Goal: Task Accomplishment & Management: Manage account settings

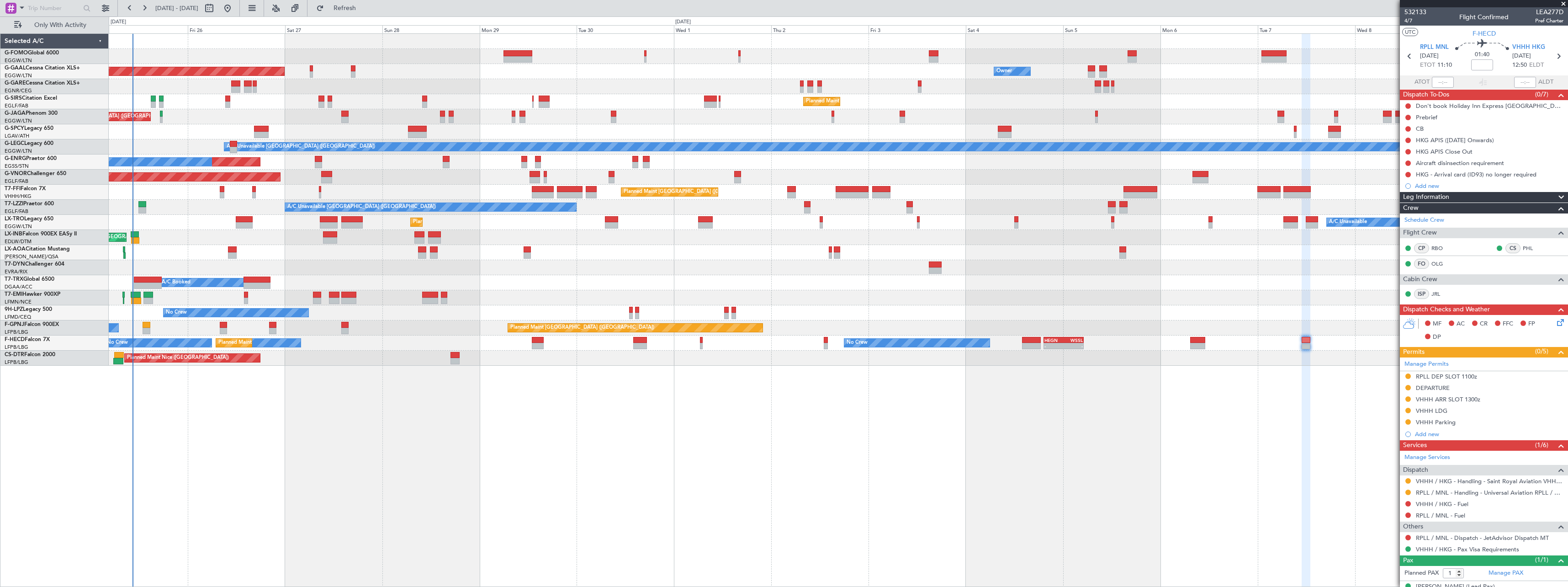
click at [414, 74] on div "Owner Owner Planned [GEOGRAPHIC_DATA] Owner" at bounding box center [838, 71] width 1459 height 15
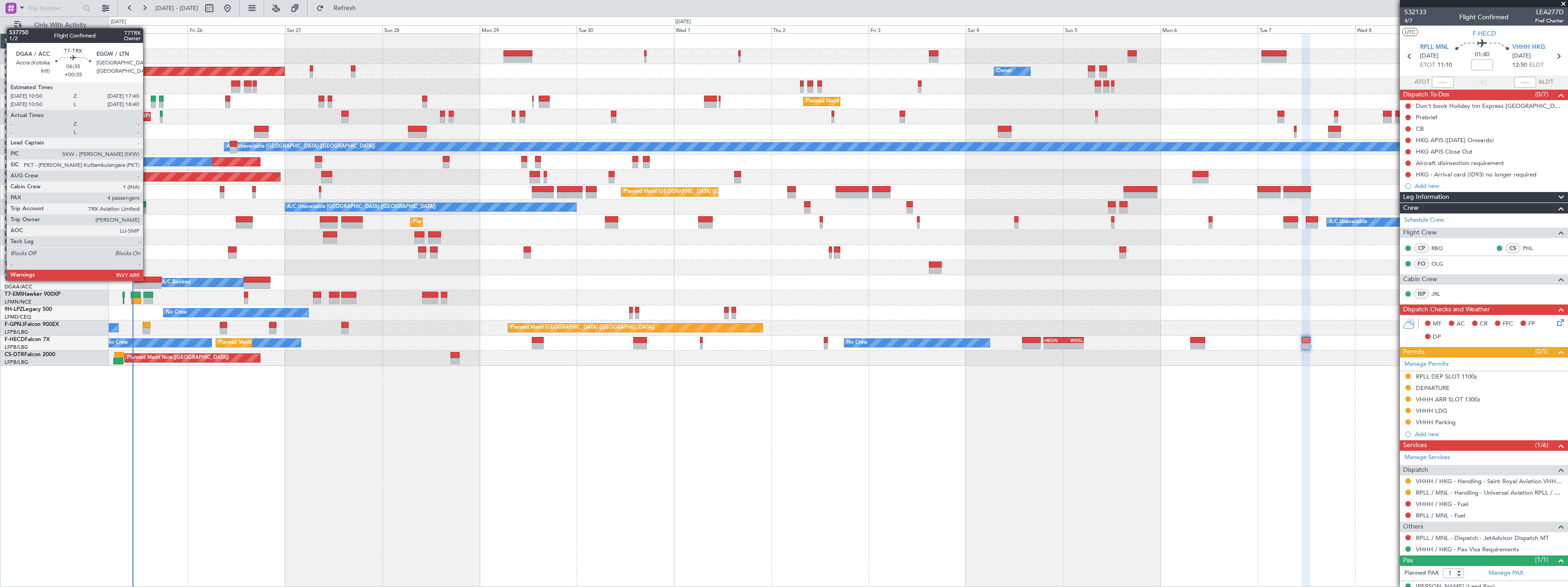
click at [147, 280] on div at bounding box center [147, 280] width 28 height 7
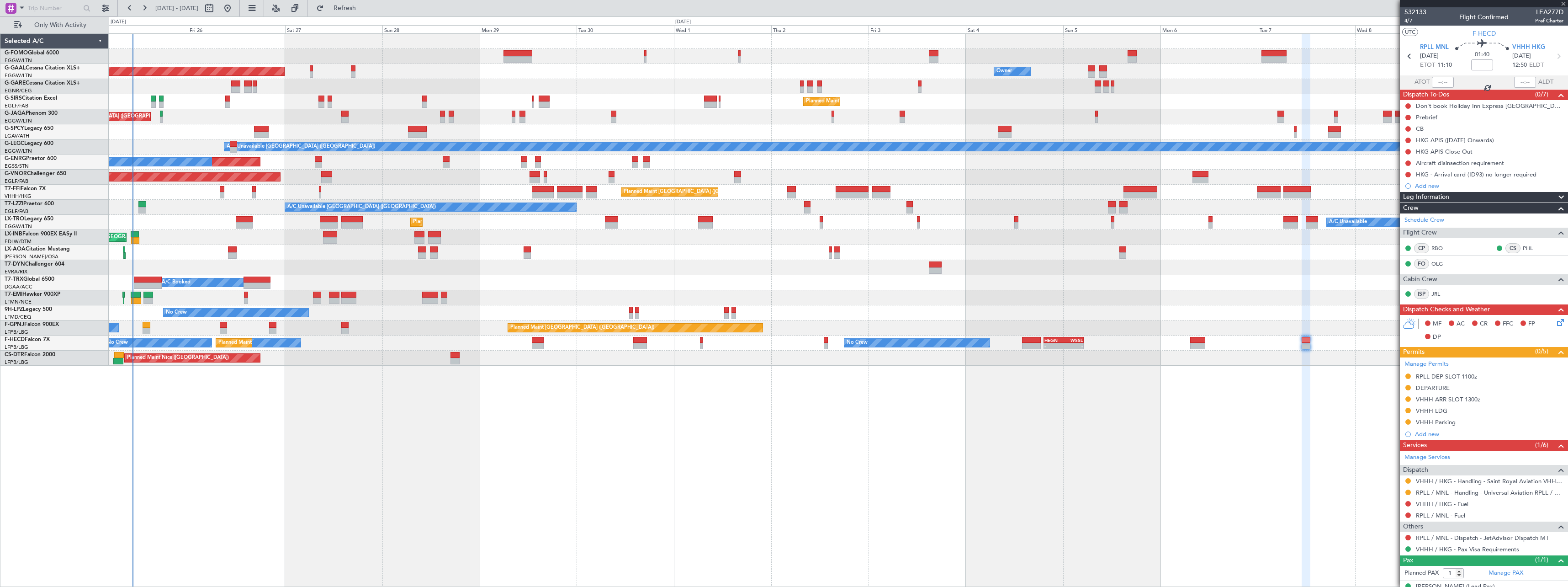
type input "+00:35"
type input "4"
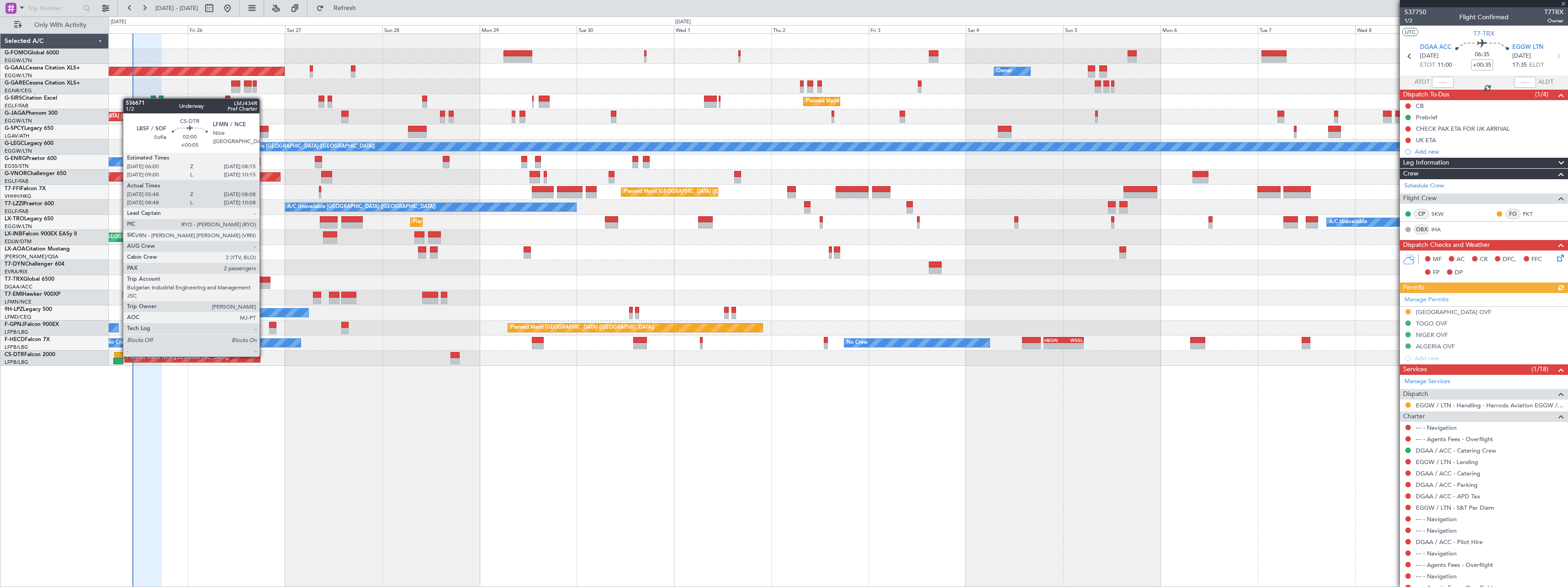
click at [118, 356] on div at bounding box center [118, 356] width 9 height 7
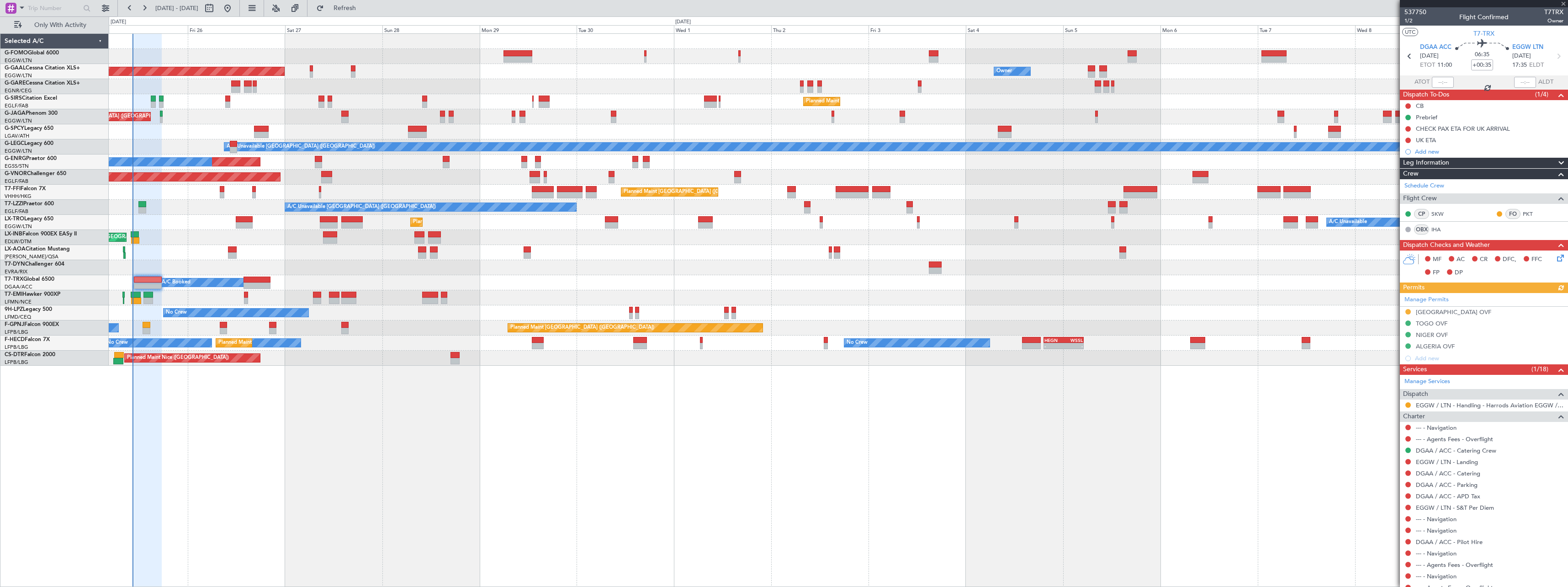
type input "+00:05"
type input "05:58"
type input "08:03"
type input "2"
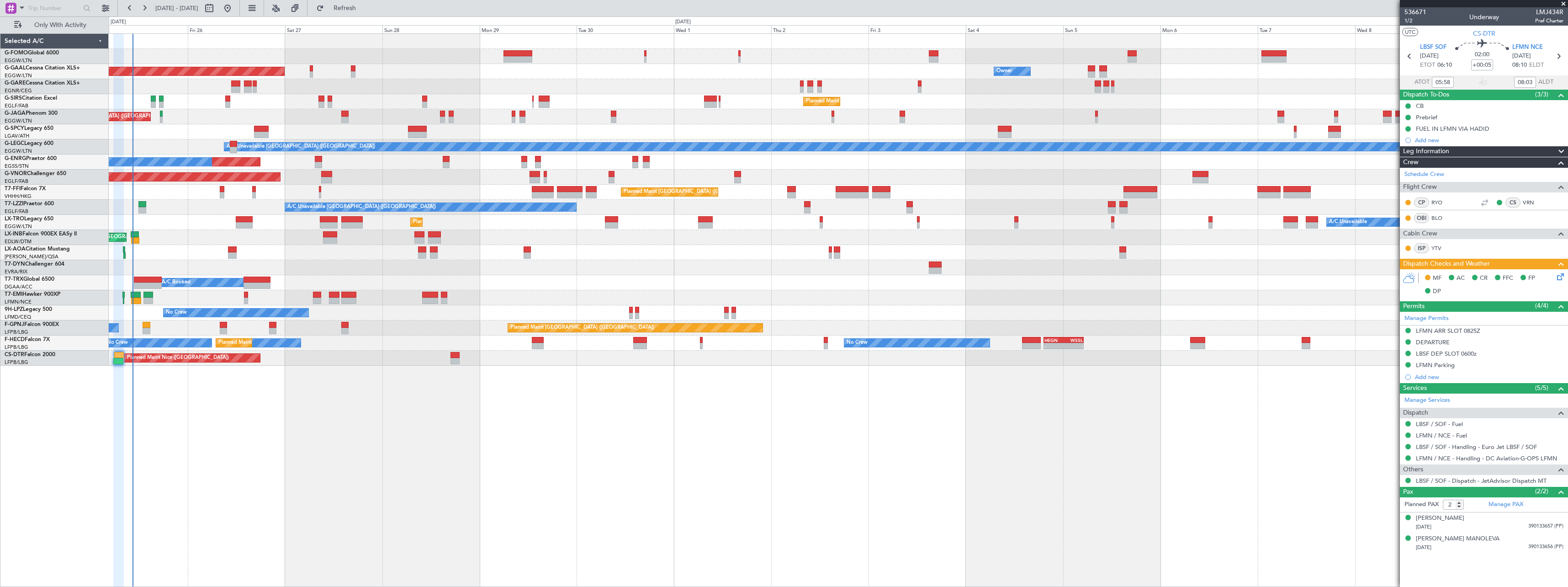
click at [1563, 278] on icon at bounding box center [1559, 275] width 8 height 8
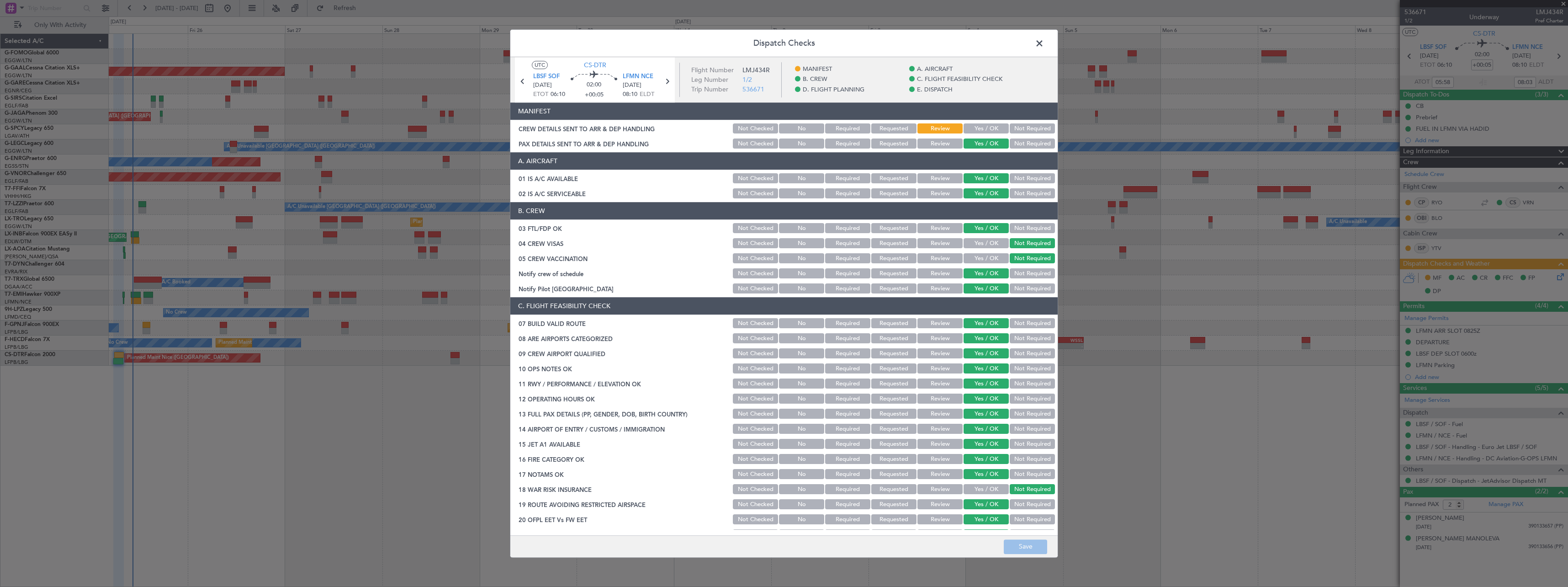
click at [973, 128] on button "Yes / OK" at bounding box center [986, 129] width 45 height 10
click at [1022, 548] on button "Save" at bounding box center [1026, 546] width 44 height 14
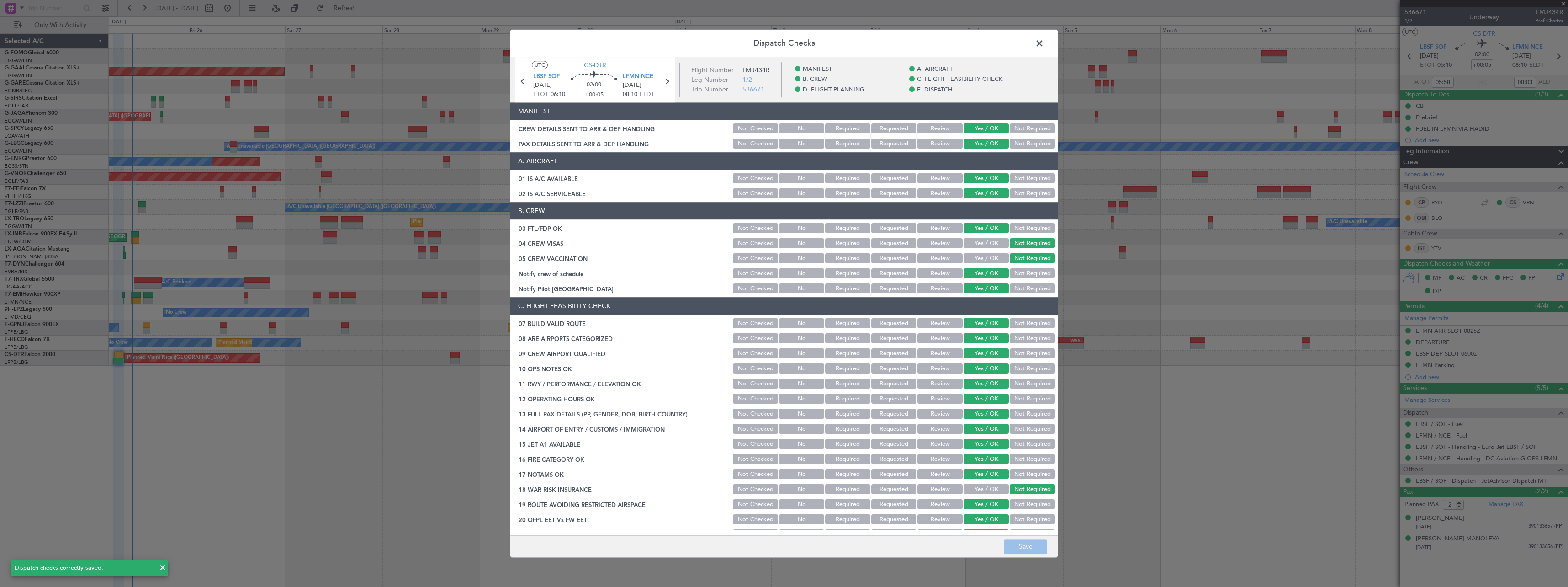
click at [1044, 43] on span at bounding box center [1044, 46] width 0 height 18
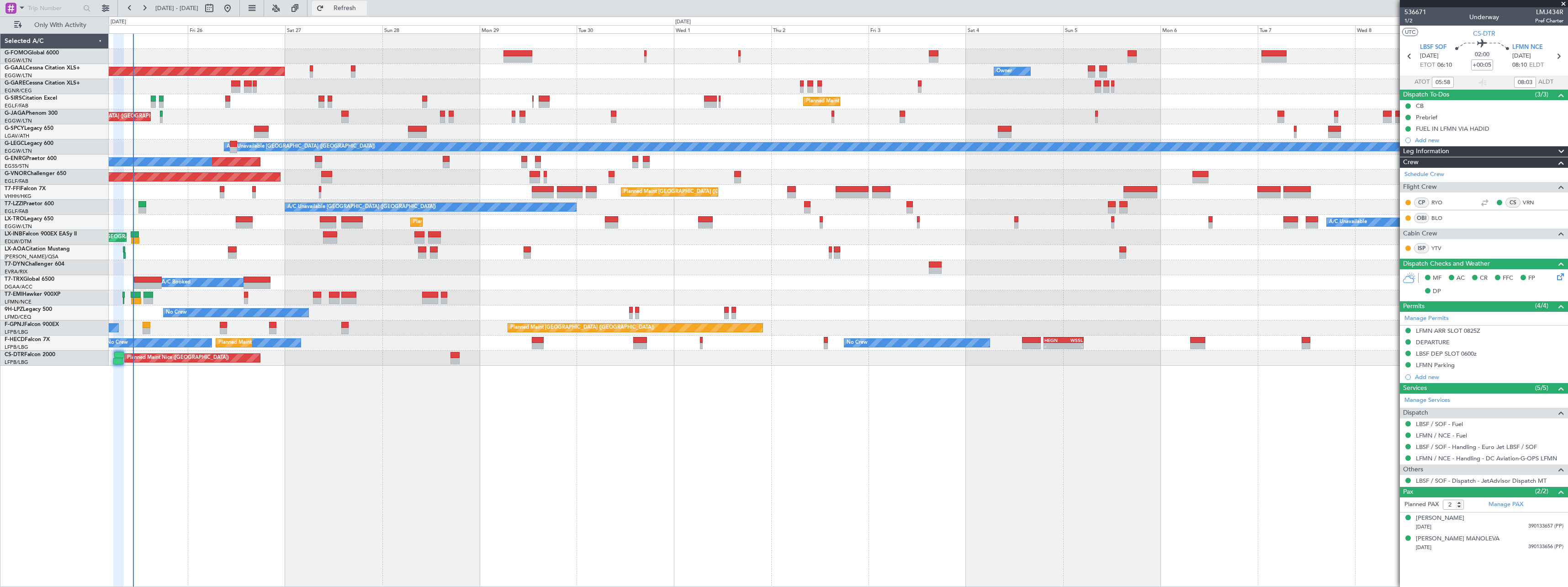
click at [365, 9] on span "Refresh" at bounding box center [345, 8] width 39 height 7
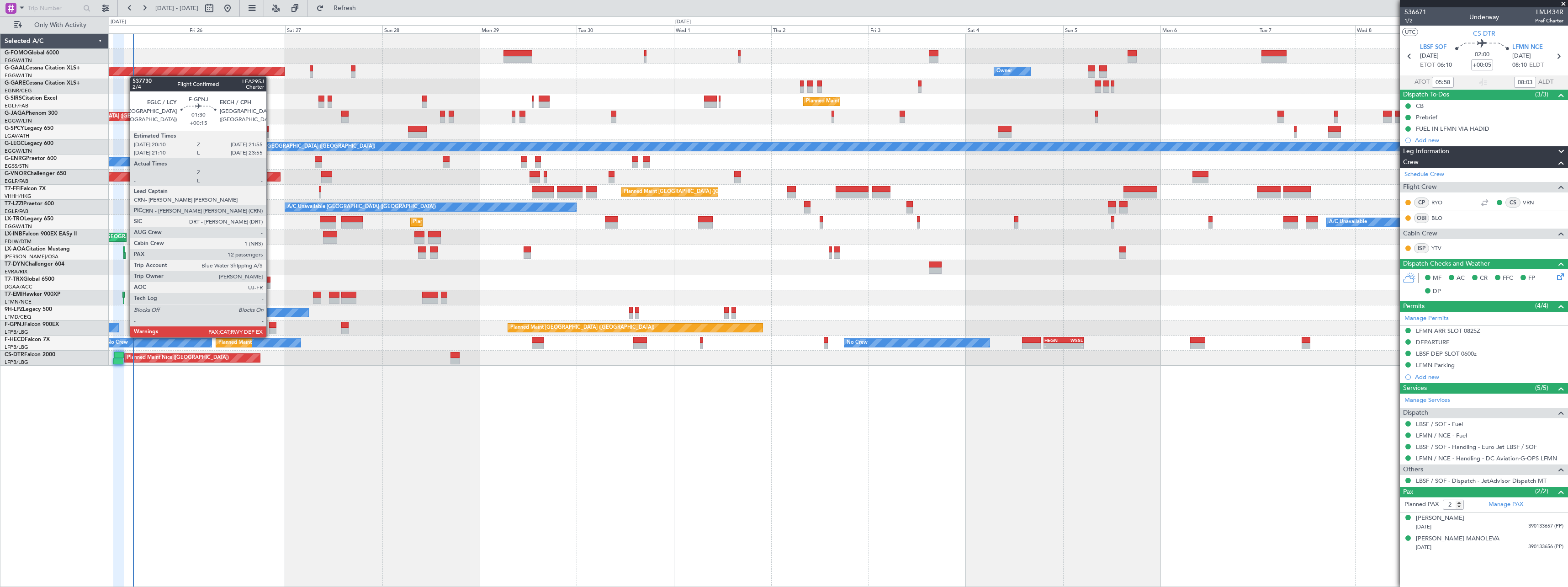
click at [271, 328] on div at bounding box center [272, 331] width 8 height 7
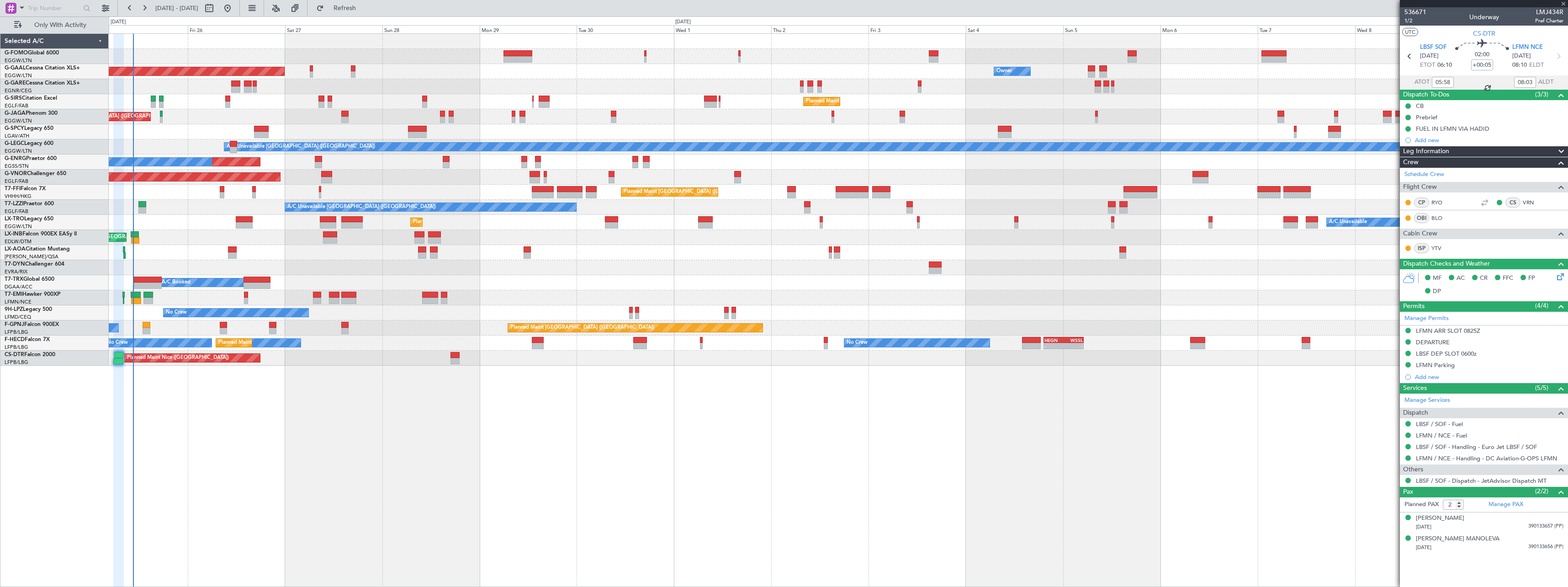
type input "+00:15"
type input "13"
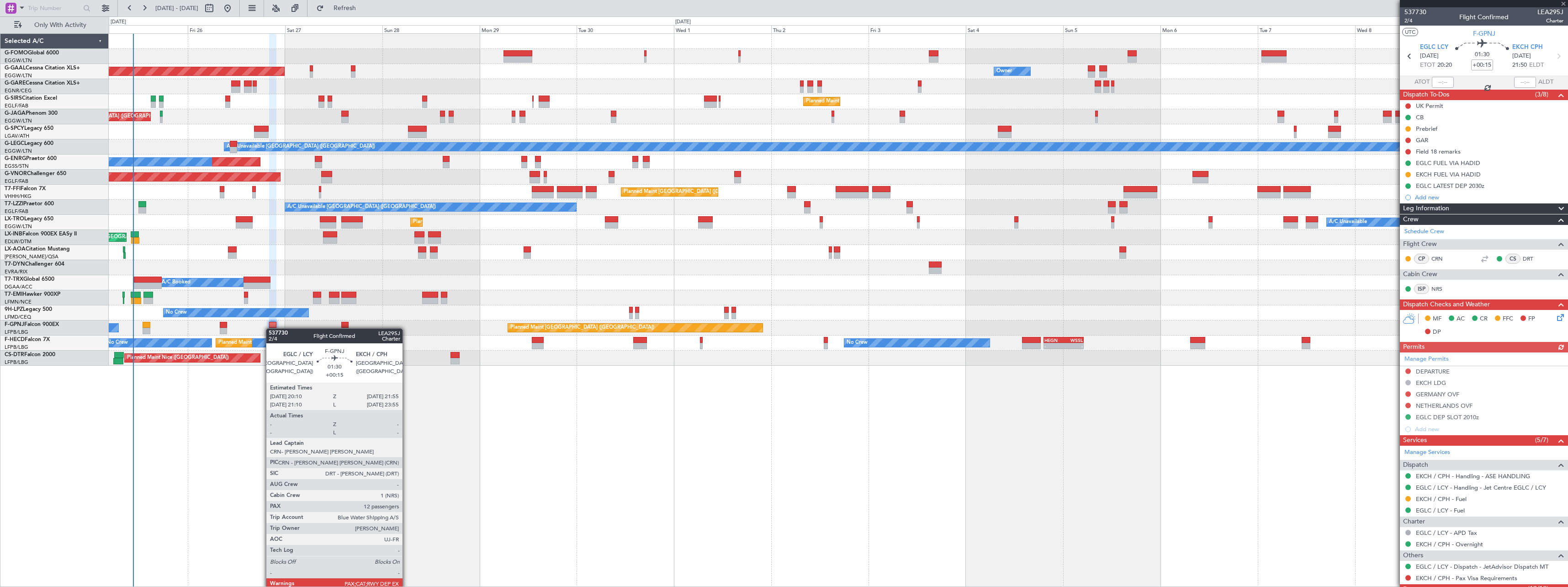
click at [484, 430] on div "Planned Maint [GEOGRAPHIC_DATA] ([GEOGRAPHIC_DATA]) Planned [GEOGRAPHIC_DATA] O…" at bounding box center [838, 310] width 1459 height 553
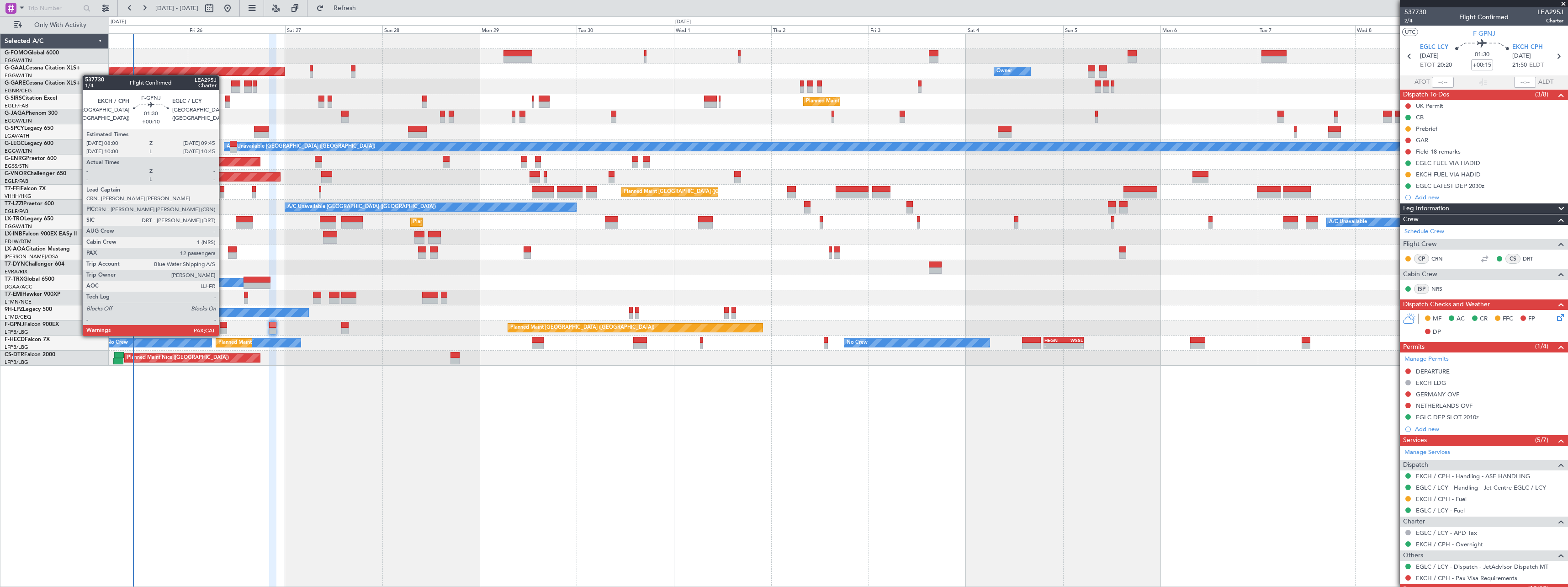
click at [223, 327] on div at bounding box center [223, 325] width 8 height 7
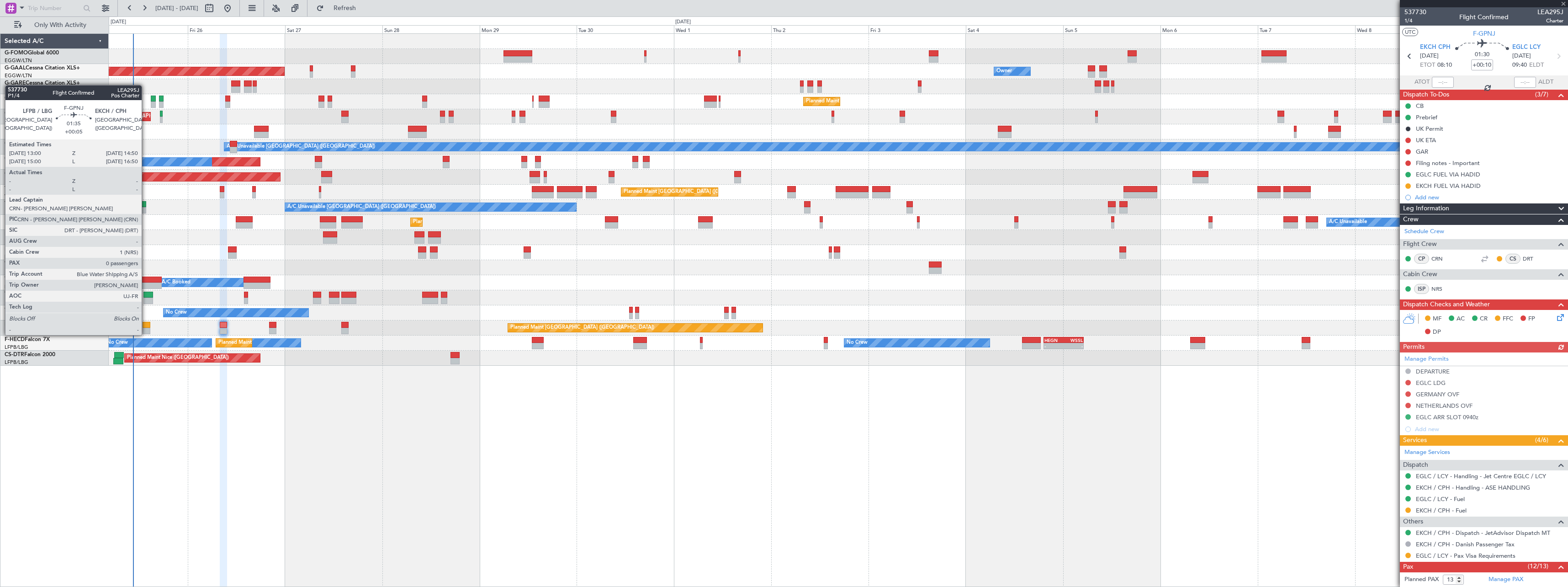
click at [146, 326] on div at bounding box center [146, 325] width 8 height 7
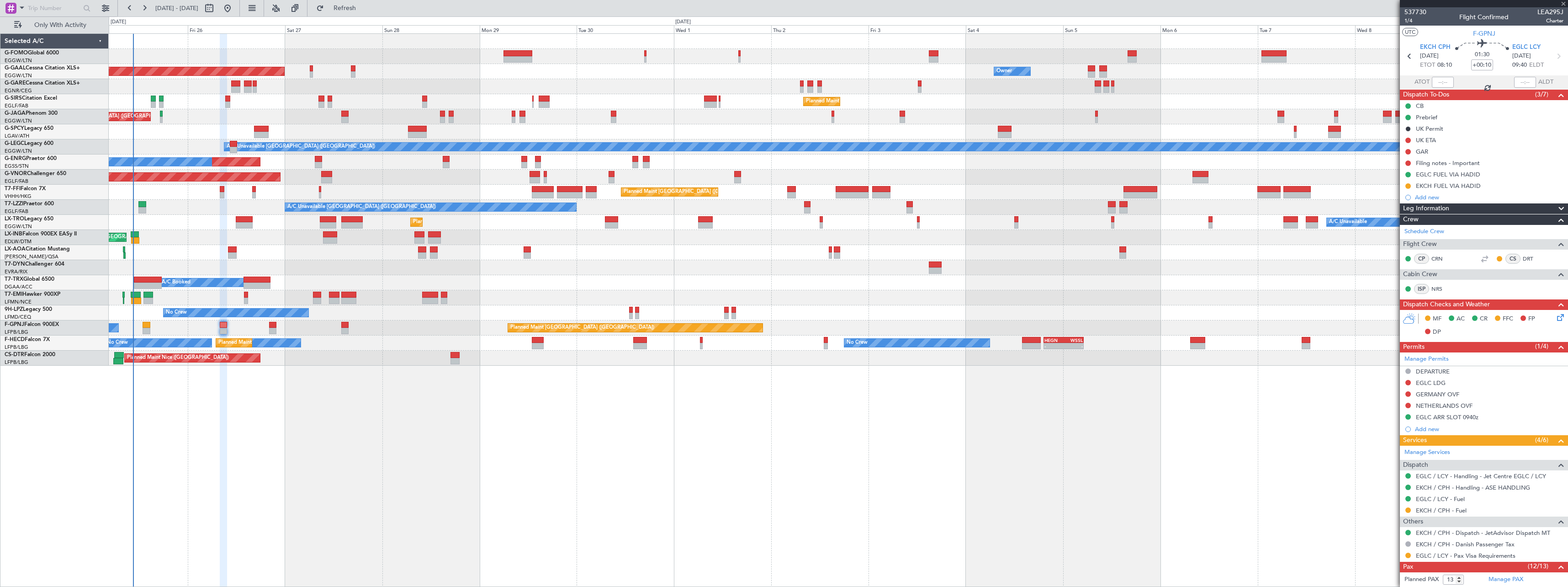
type input "+00:05"
type input "0"
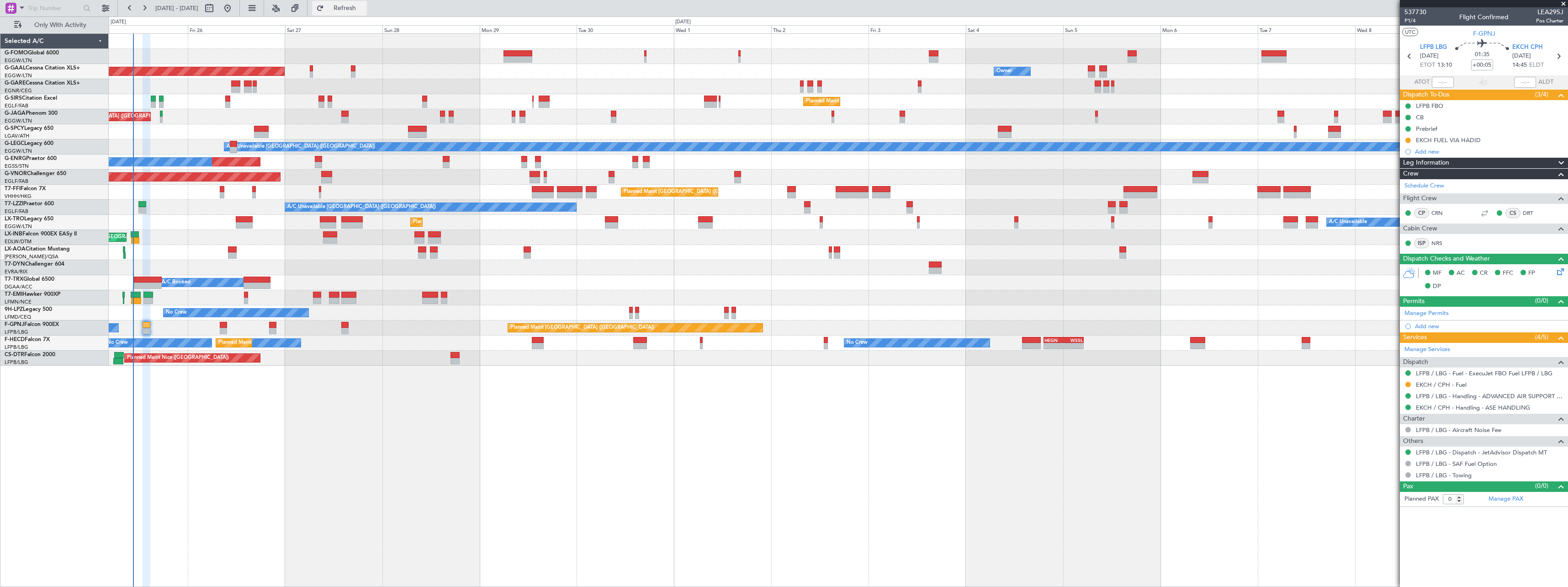
click at [367, 3] on button "Refresh" at bounding box center [339, 8] width 54 height 14
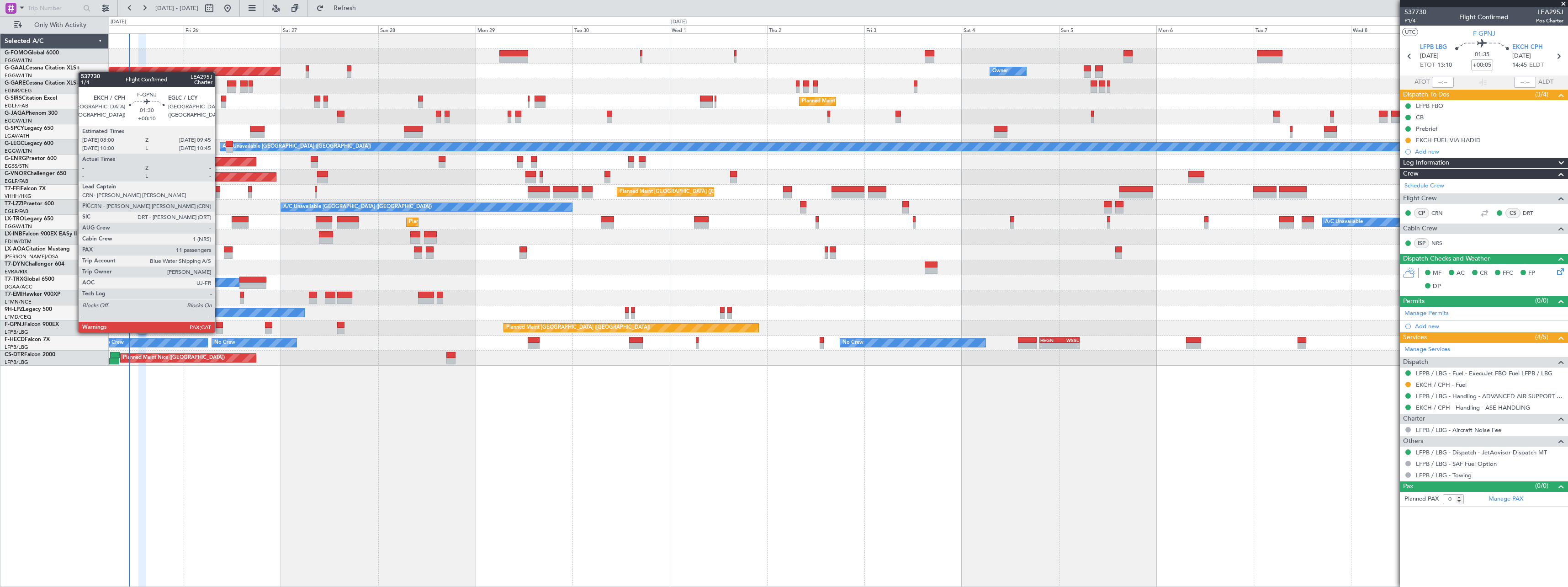
click at [219, 324] on div at bounding box center [219, 325] width 8 height 7
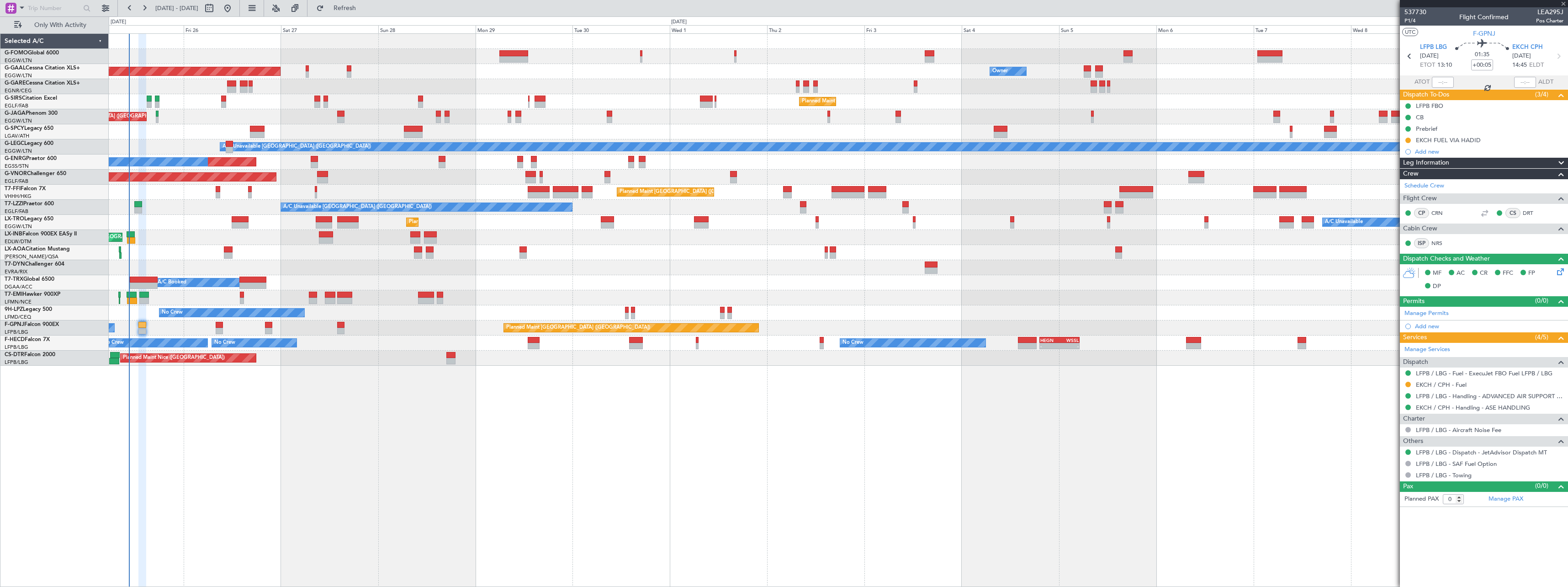
type input "+00:10"
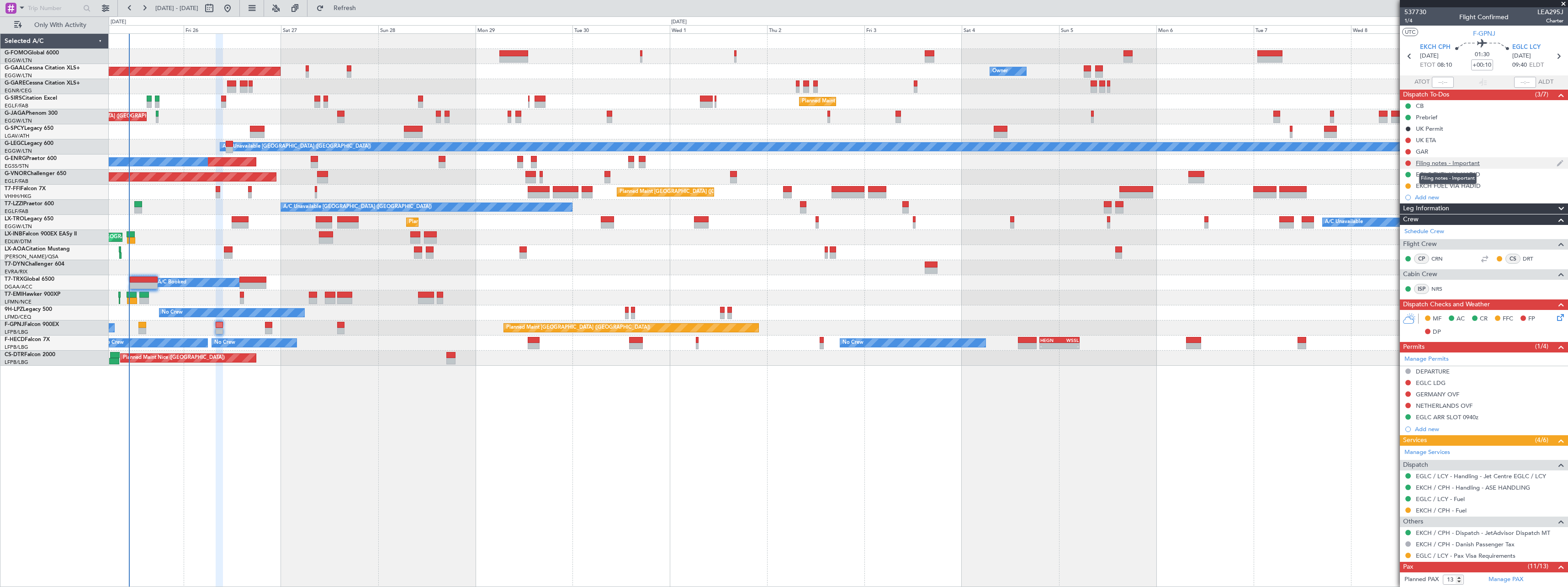
click at [1464, 162] on div "Filing notes - Important" at bounding box center [1448, 163] width 64 height 8
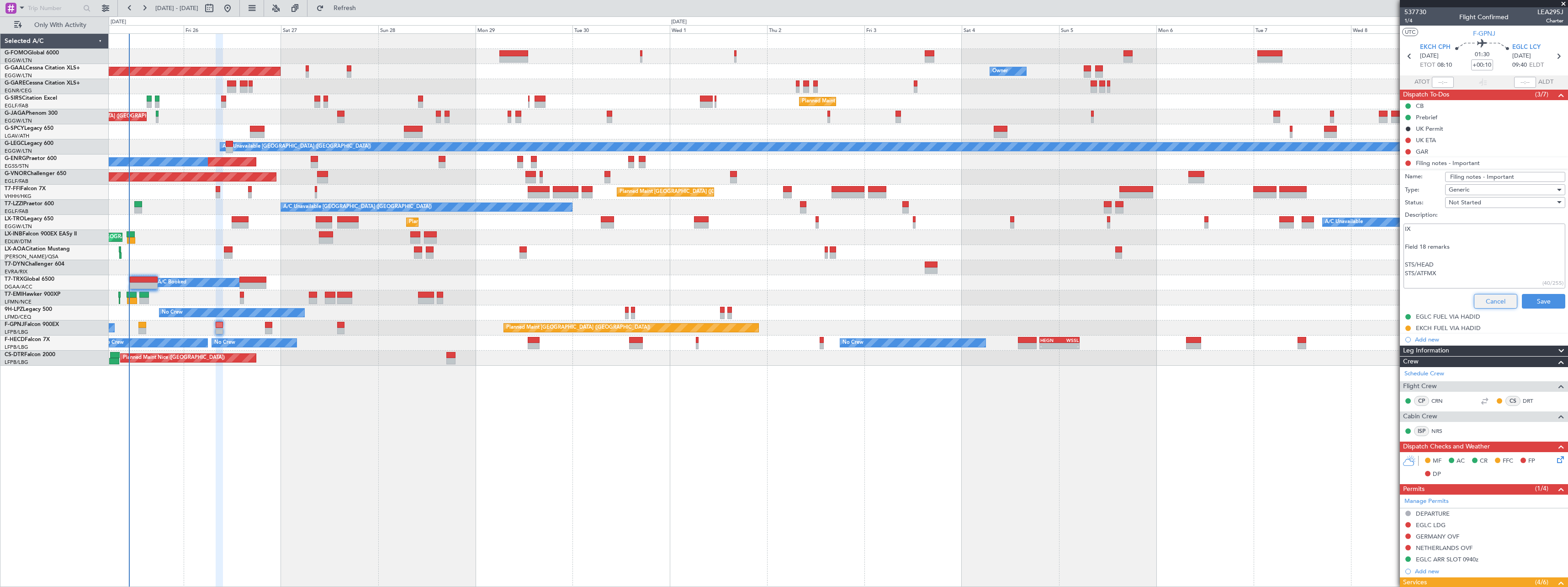
click at [1484, 301] on button "Cancel" at bounding box center [1496, 301] width 44 height 14
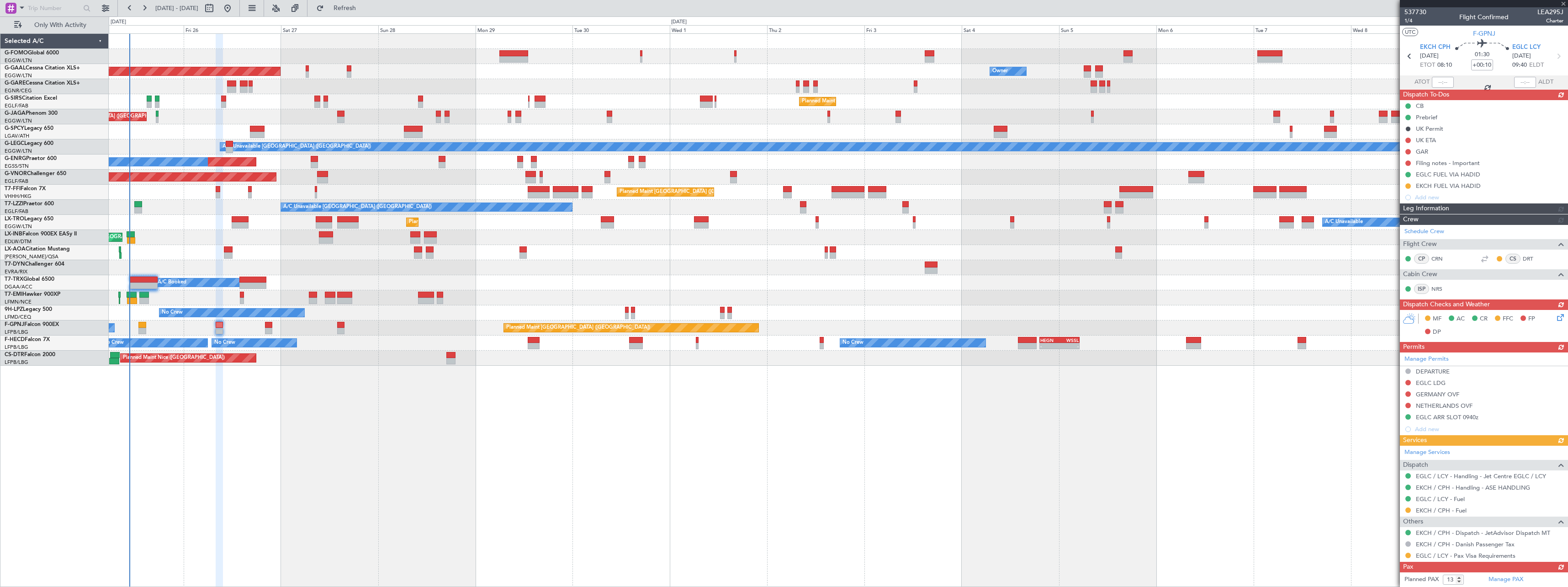
type input "11"
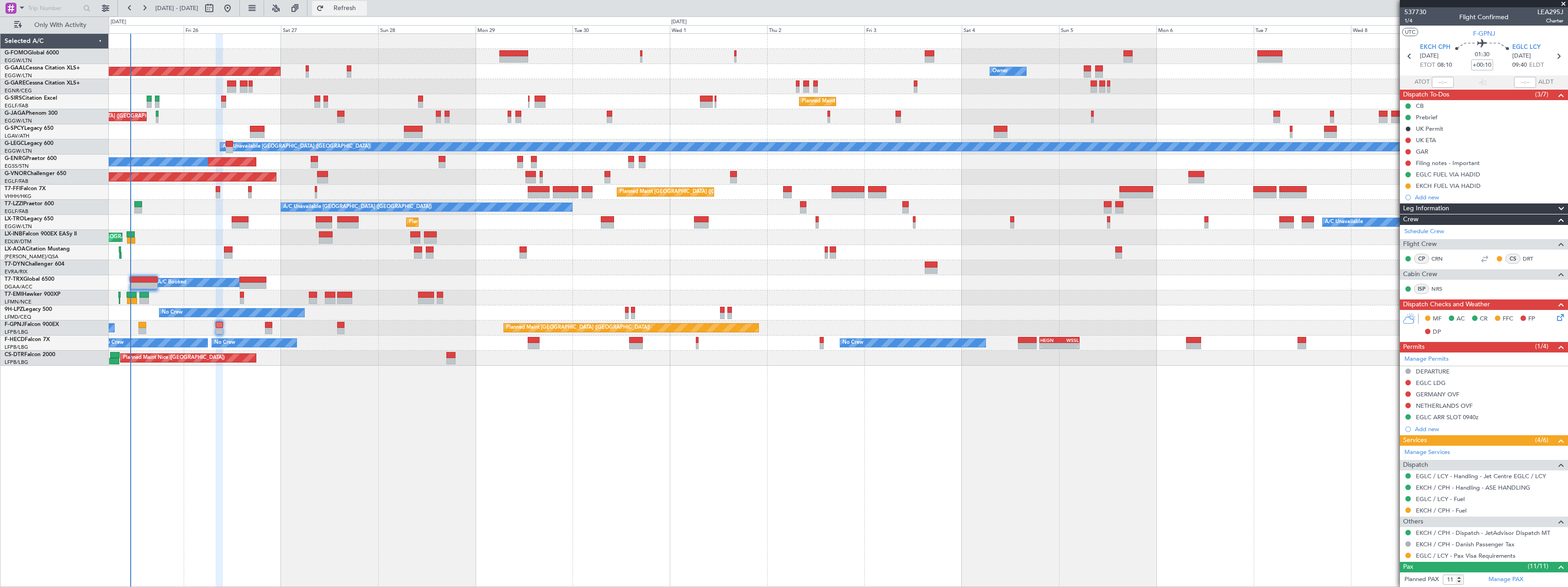
click at [365, 9] on span "Refresh" at bounding box center [345, 8] width 39 height 7
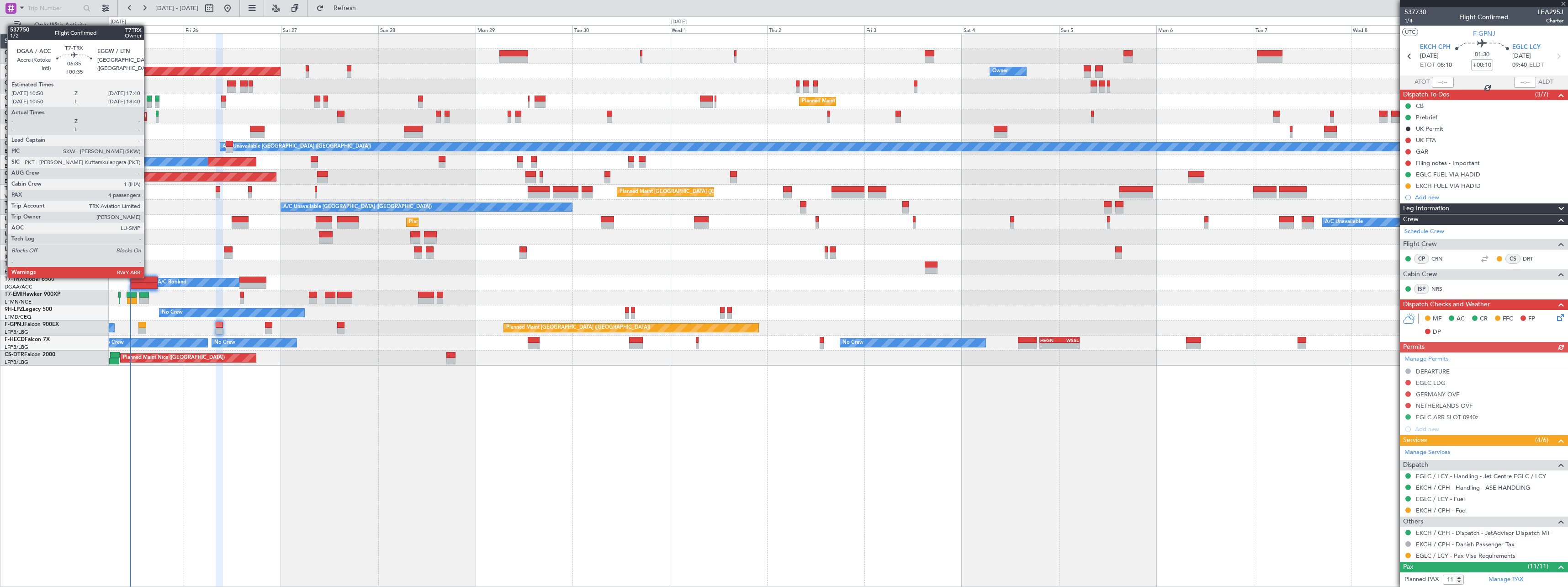
click at [148, 277] on div at bounding box center [143, 280] width 28 height 7
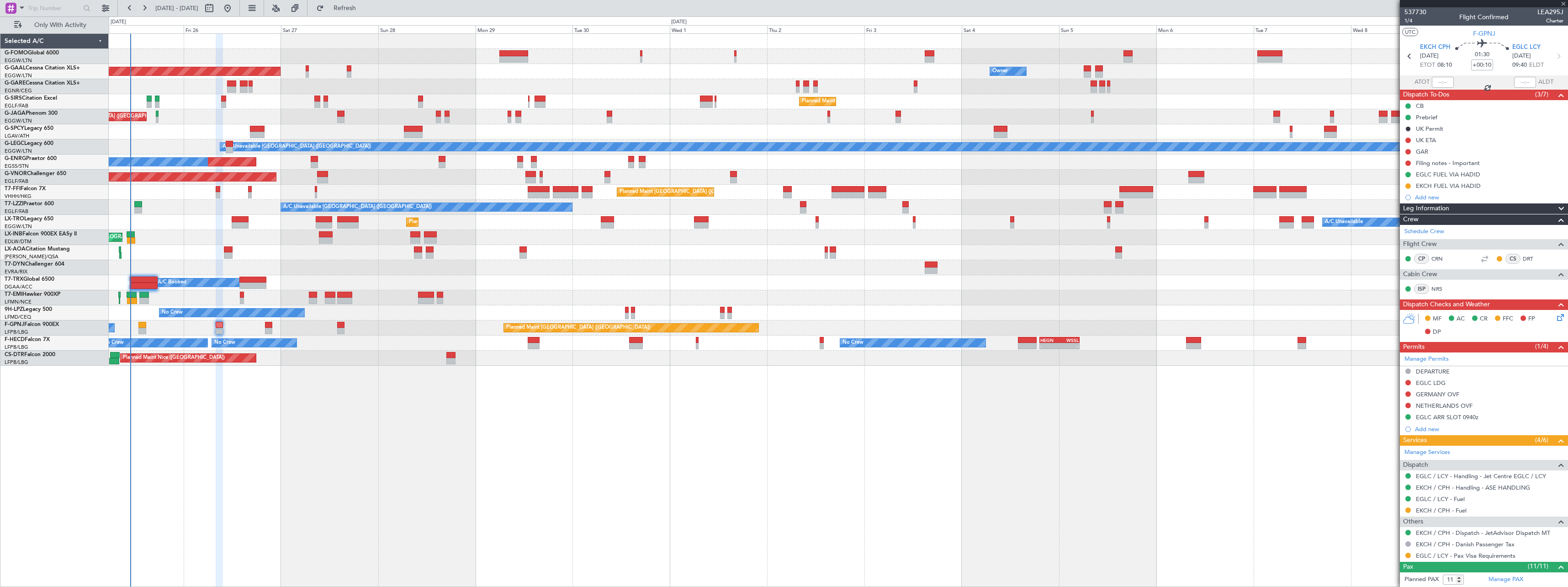
type input "+00:35"
type input "4"
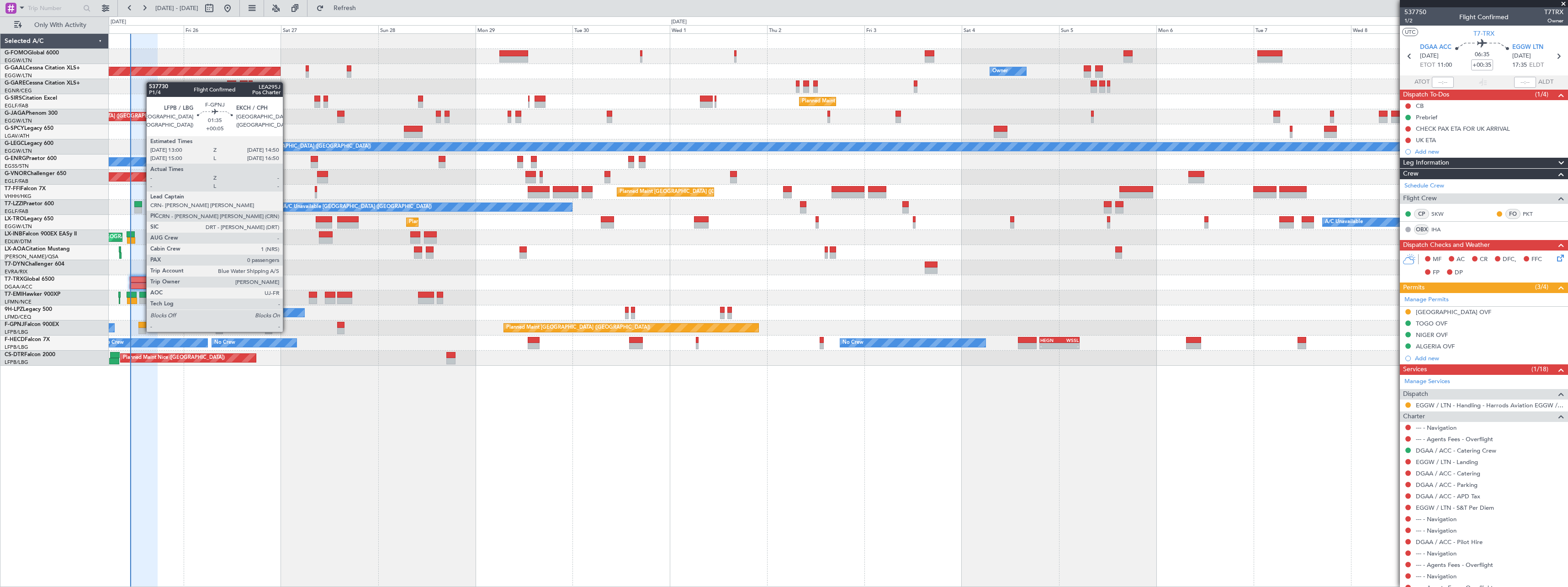
click at [142, 323] on div at bounding box center [142, 325] width 8 height 7
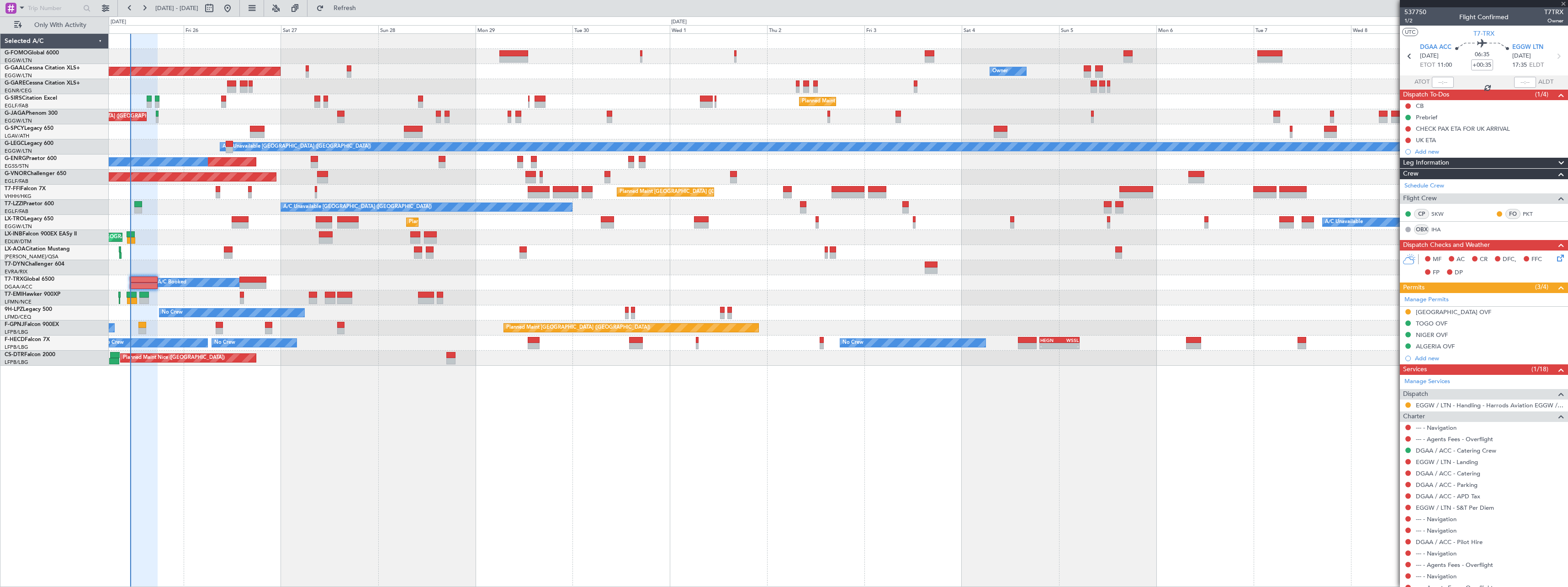
type input "+00:05"
type input "0"
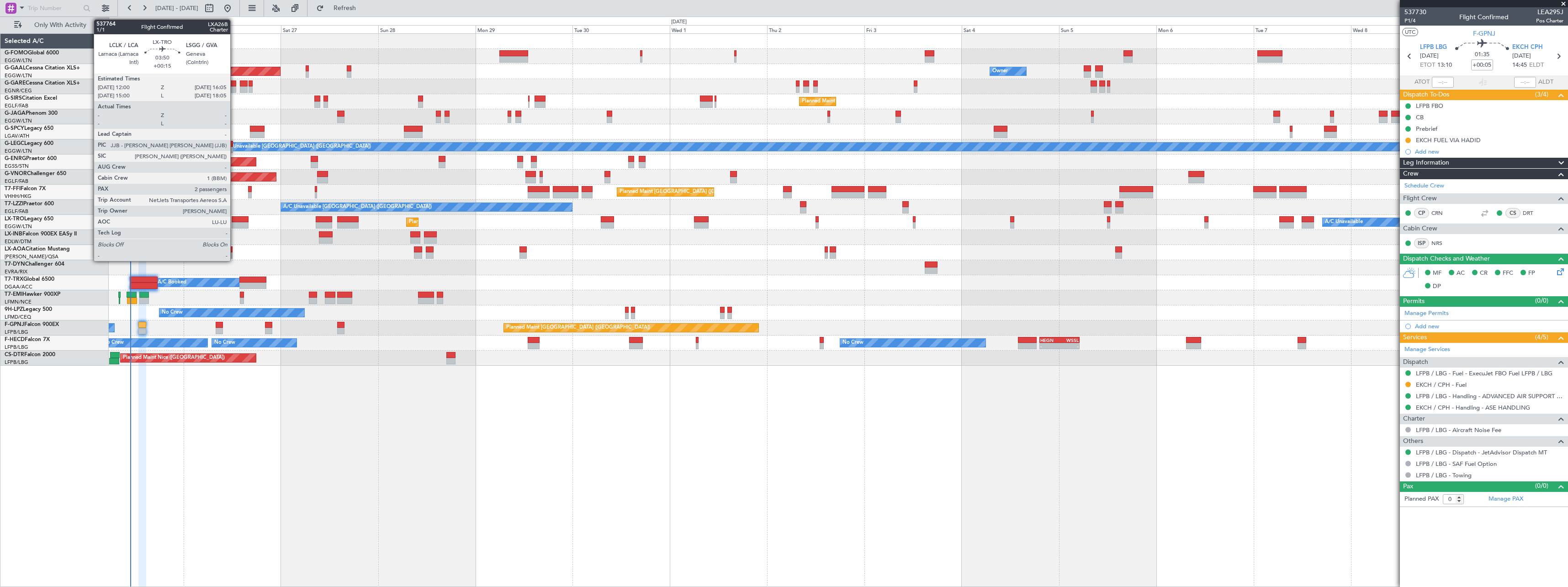
click at [235, 223] on div at bounding box center [240, 226] width 17 height 7
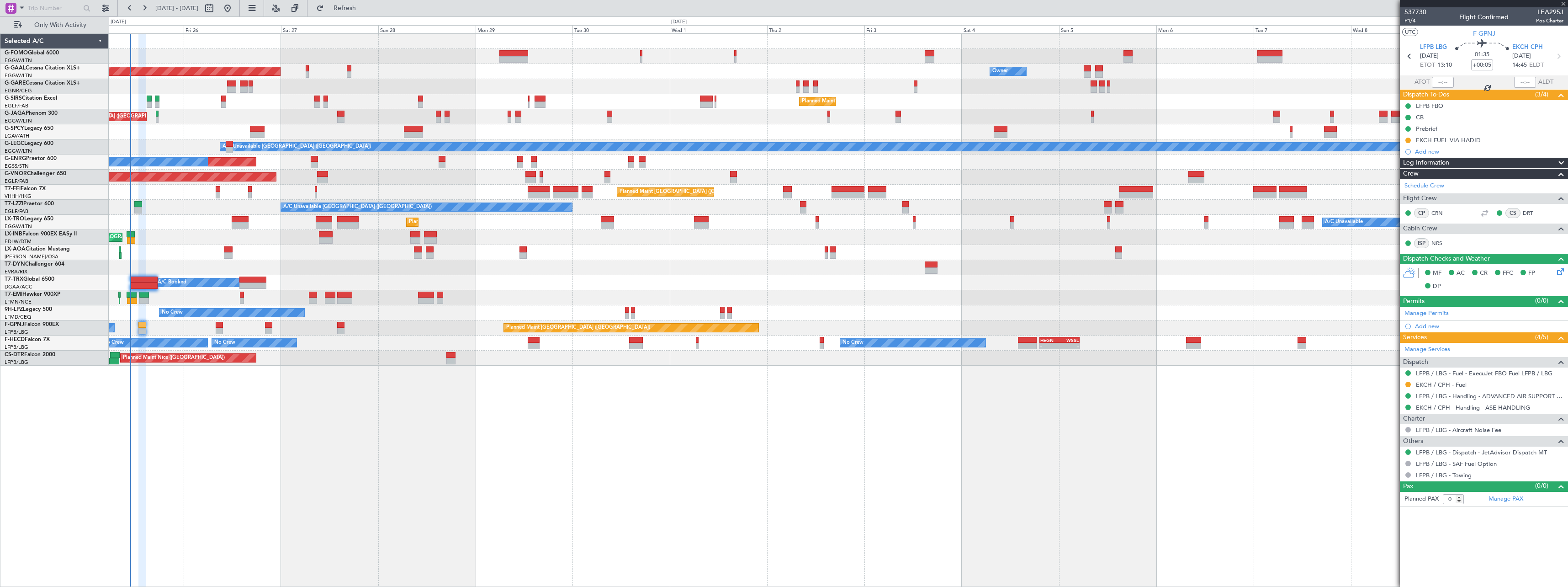
type input "+00:15"
type input "2"
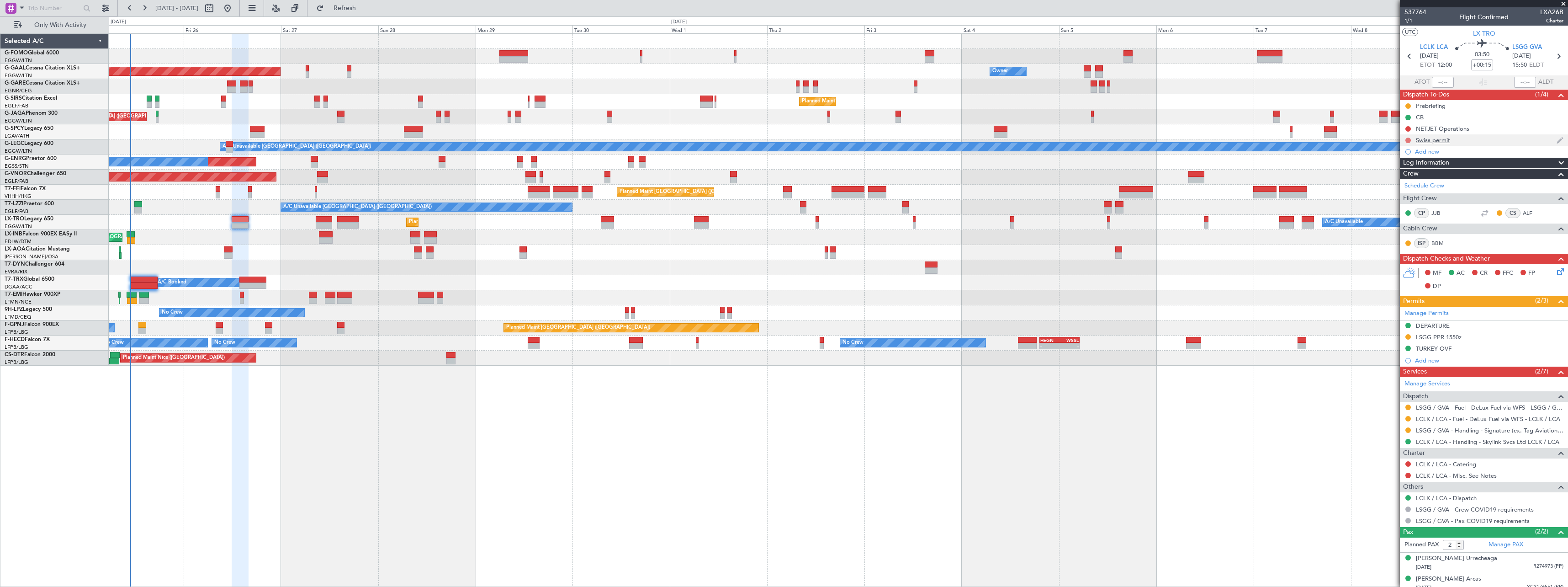
click at [1407, 140] on button at bounding box center [1408, 140] width 6 height 6
click at [1400, 193] on span "Cancelled" at bounding box center [1410, 194] width 26 height 9
click at [1409, 129] on button at bounding box center [1408, 128] width 6 height 6
click at [1400, 169] on span "Completed" at bounding box center [1412, 169] width 30 height 9
drag, startPoint x: 1408, startPoint y: 475, endPoint x: 1401, endPoint y: 475, distance: 7.0
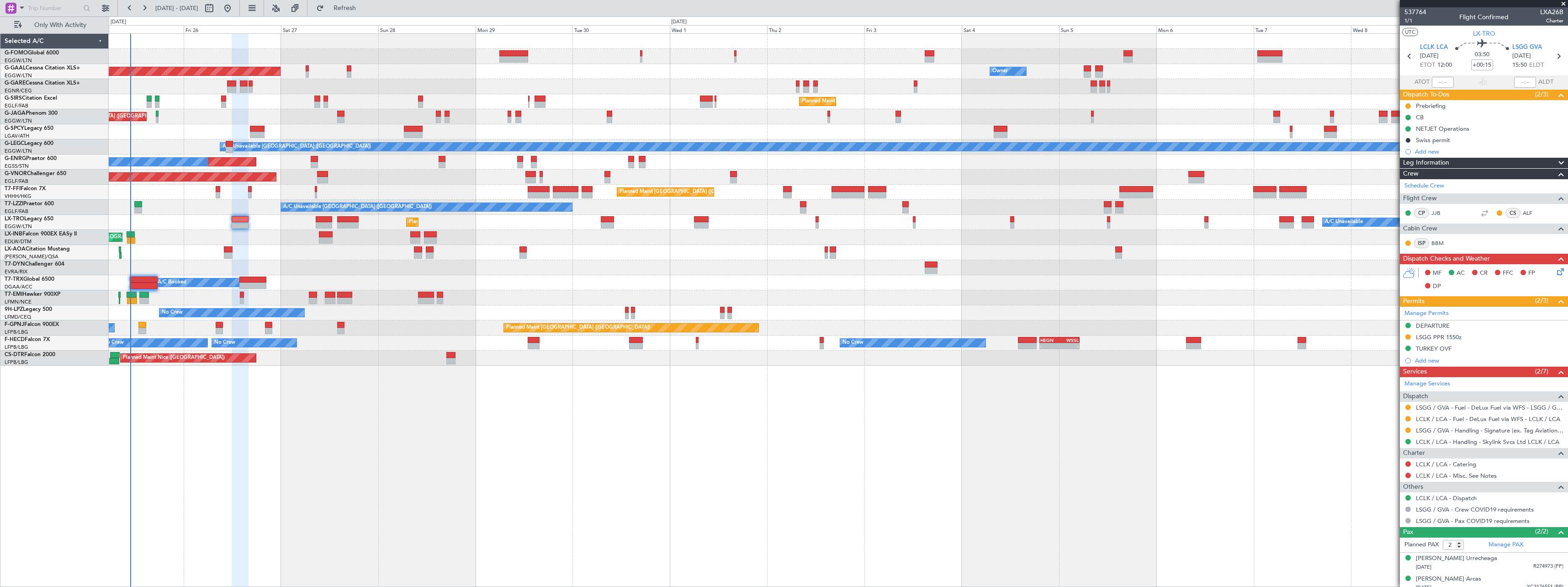
click at [1408, 475] on button at bounding box center [1408, 475] width 6 height 6
click at [1377, 366] on span "Not Required" at bounding box center [1386, 366] width 37 height 9
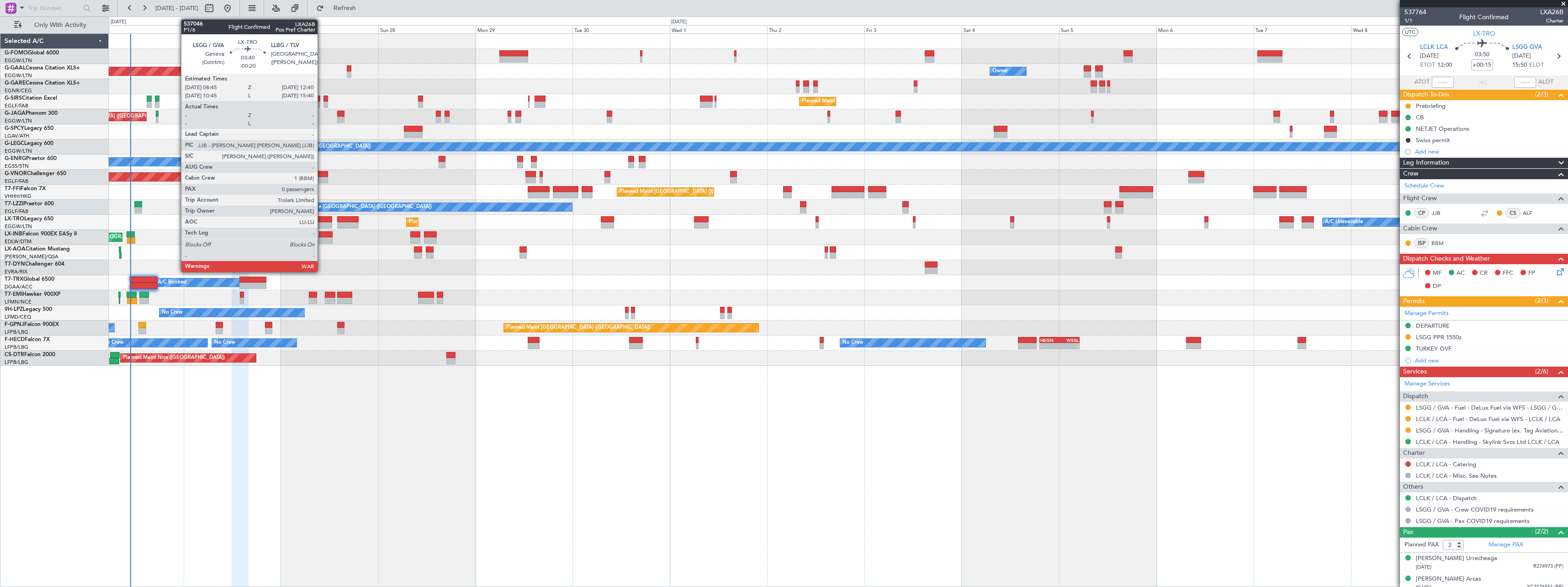
click at [322, 223] on div at bounding box center [323, 226] width 16 height 7
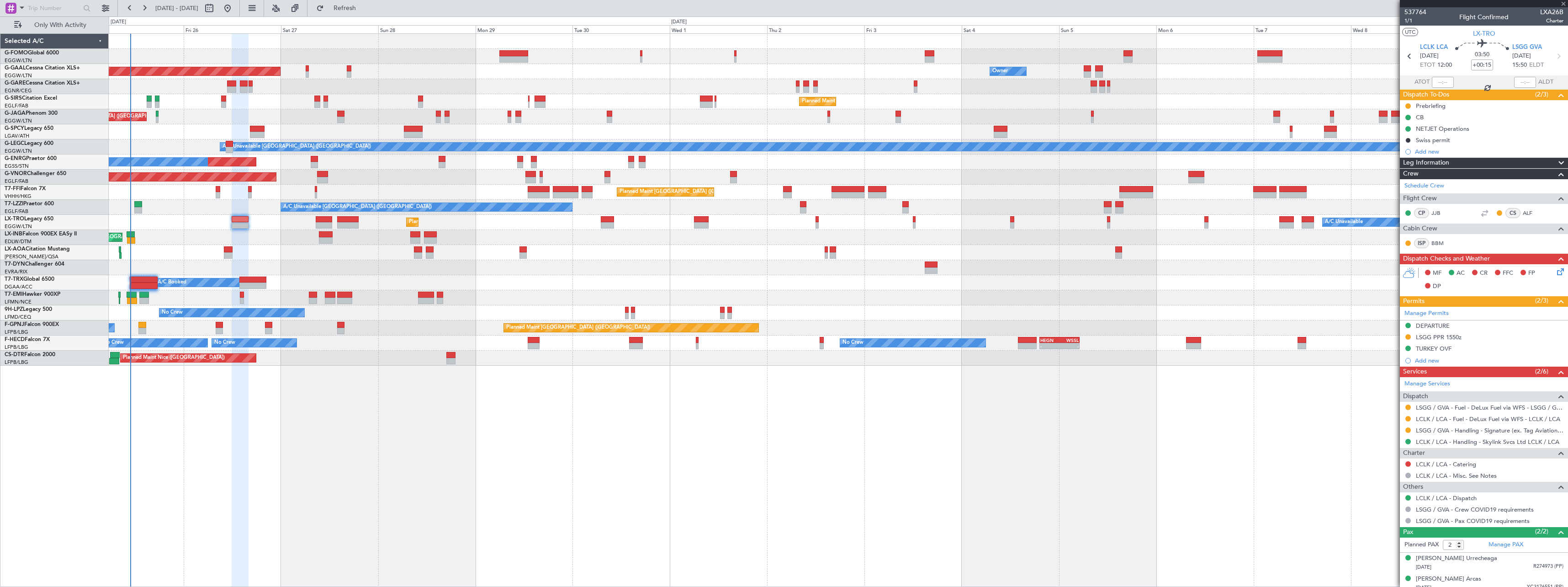
type input "-00:20"
type input "0"
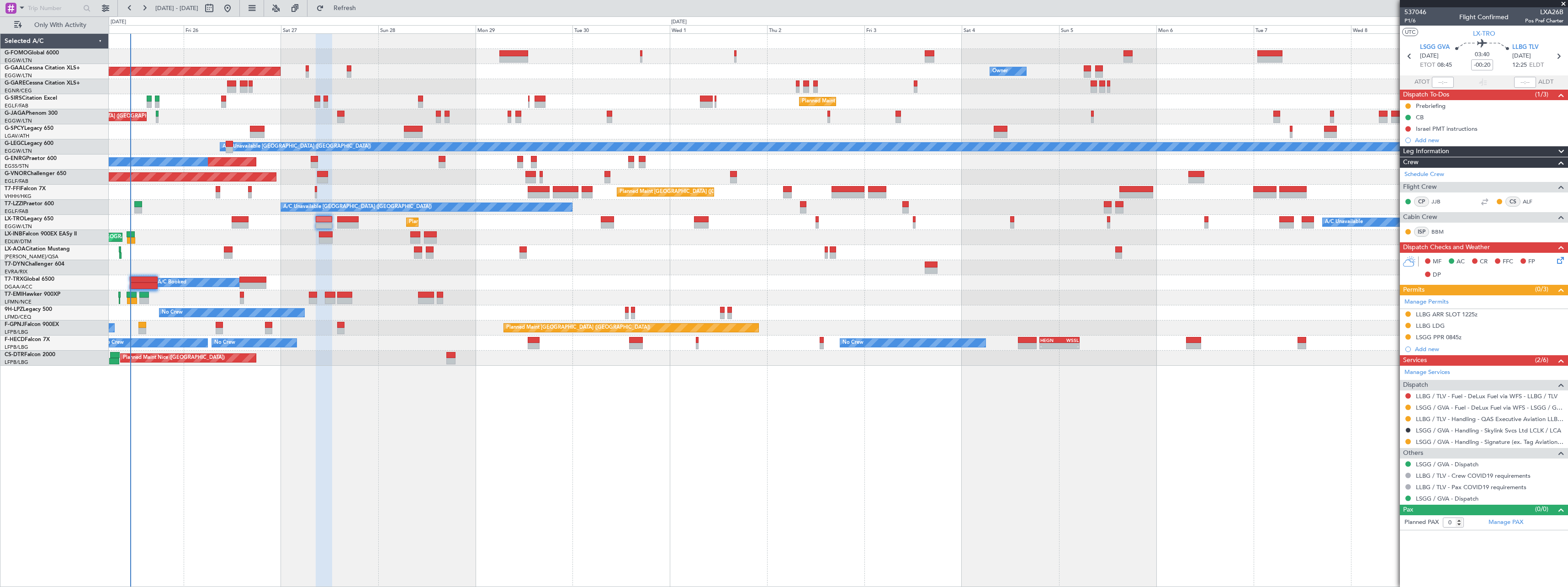
click at [1459, 149] on div "Leg Information" at bounding box center [1484, 151] width 168 height 11
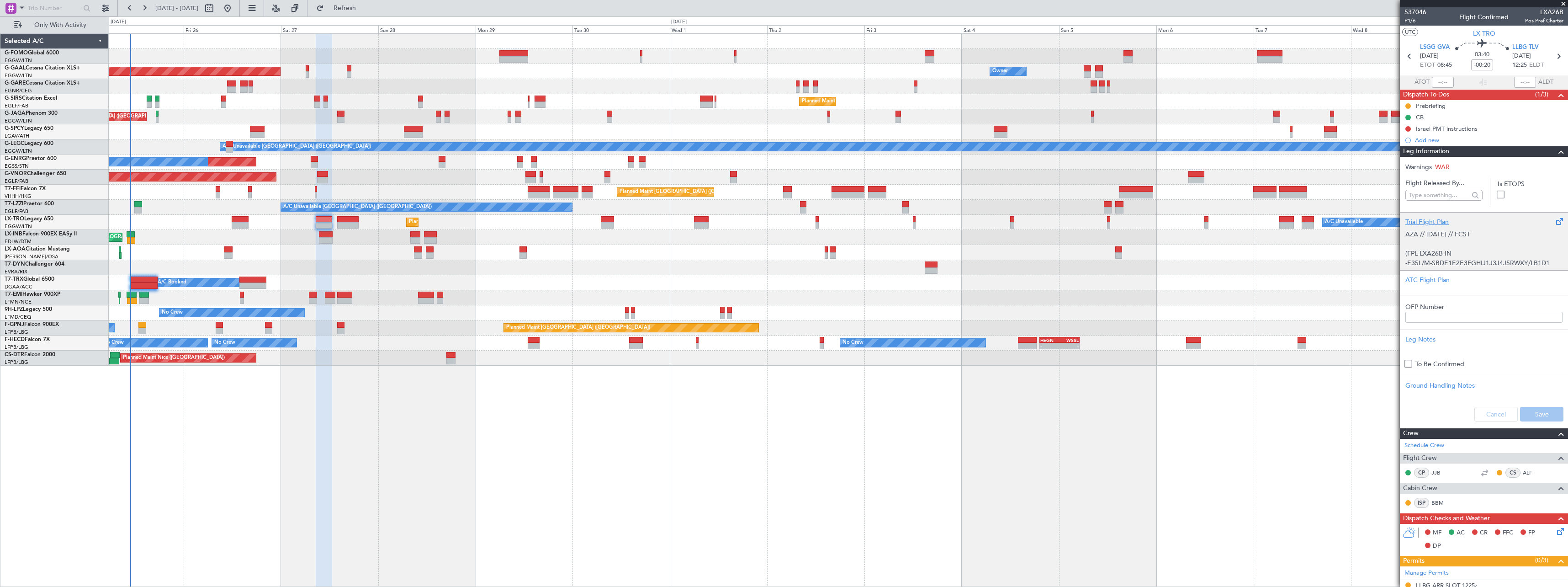
click at [1451, 248] on p "AZA // [DATE] // FCST (FPL-LXA26B-IN -E35L/M-SBDE1E2E3FGHIJ1J3J4J5RWXY/LB1D1 -L…" at bounding box center [1484, 325] width 158 height 192
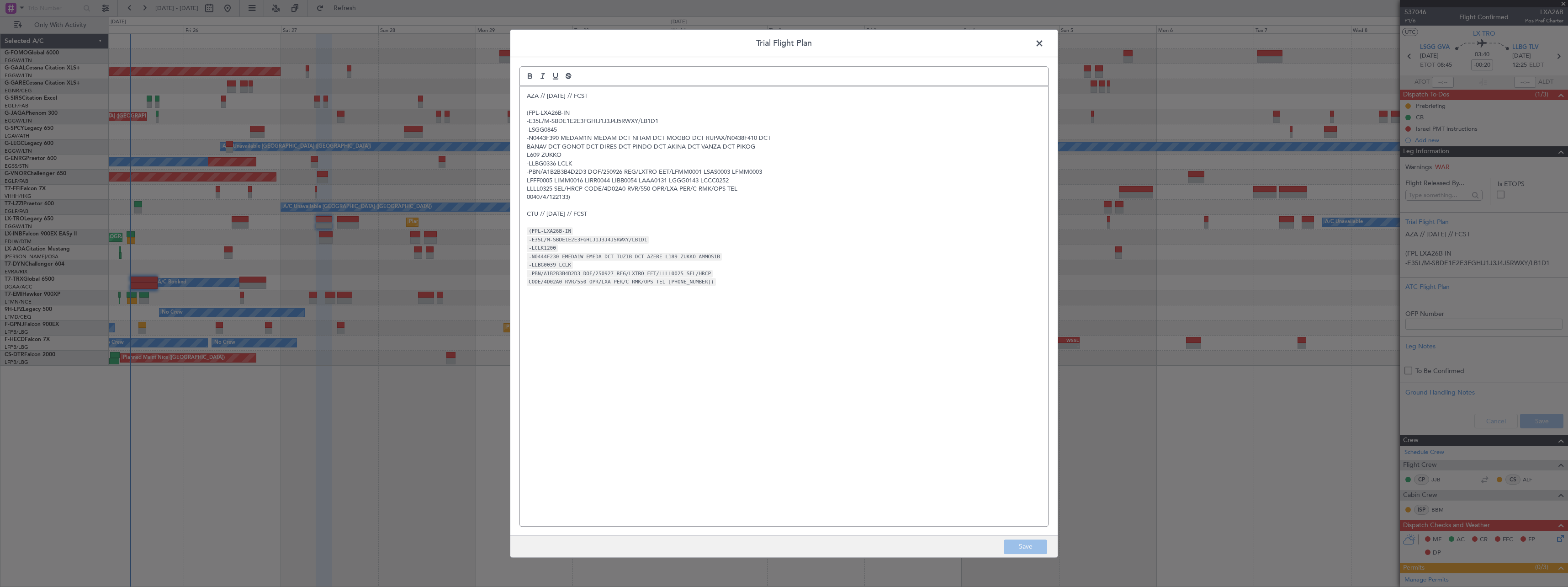
click at [1044, 42] on span at bounding box center [1044, 46] width 0 height 18
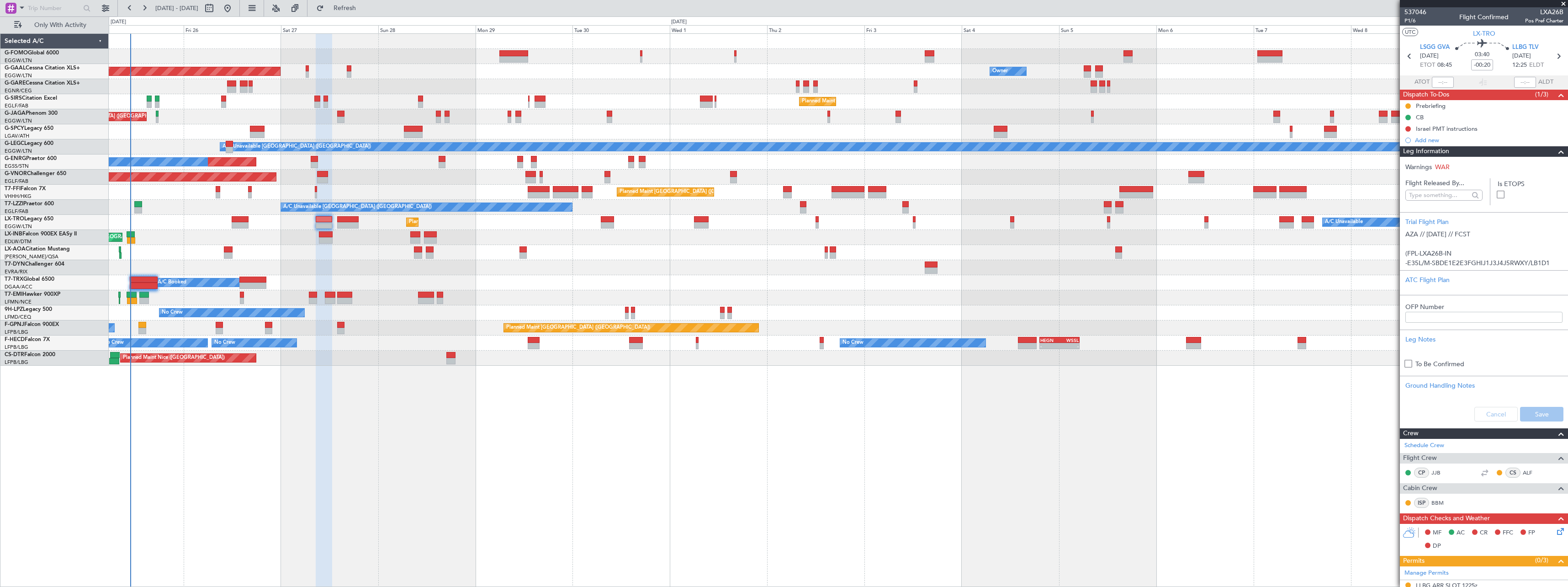
click at [1440, 148] on span "Leg Information" at bounding box center [1426, 151] width 46 height 11
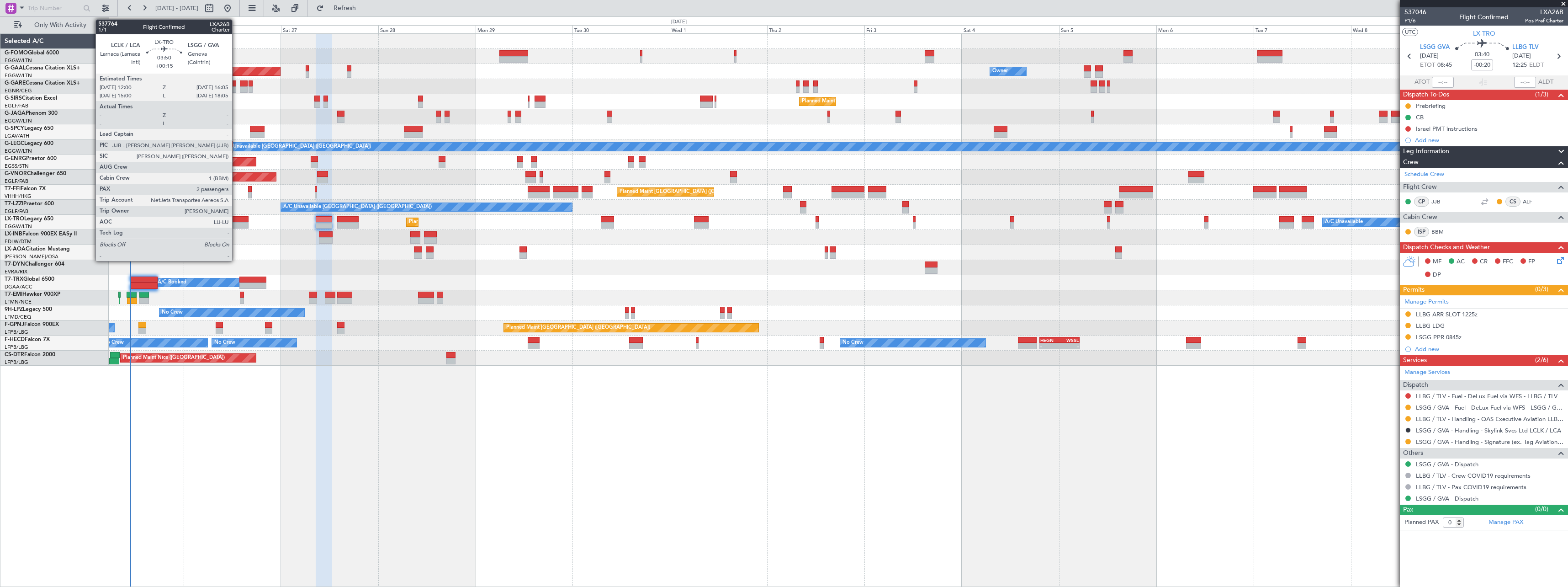
click at [236, 225] on div at bounding box center [240, 226] width 17 height 7
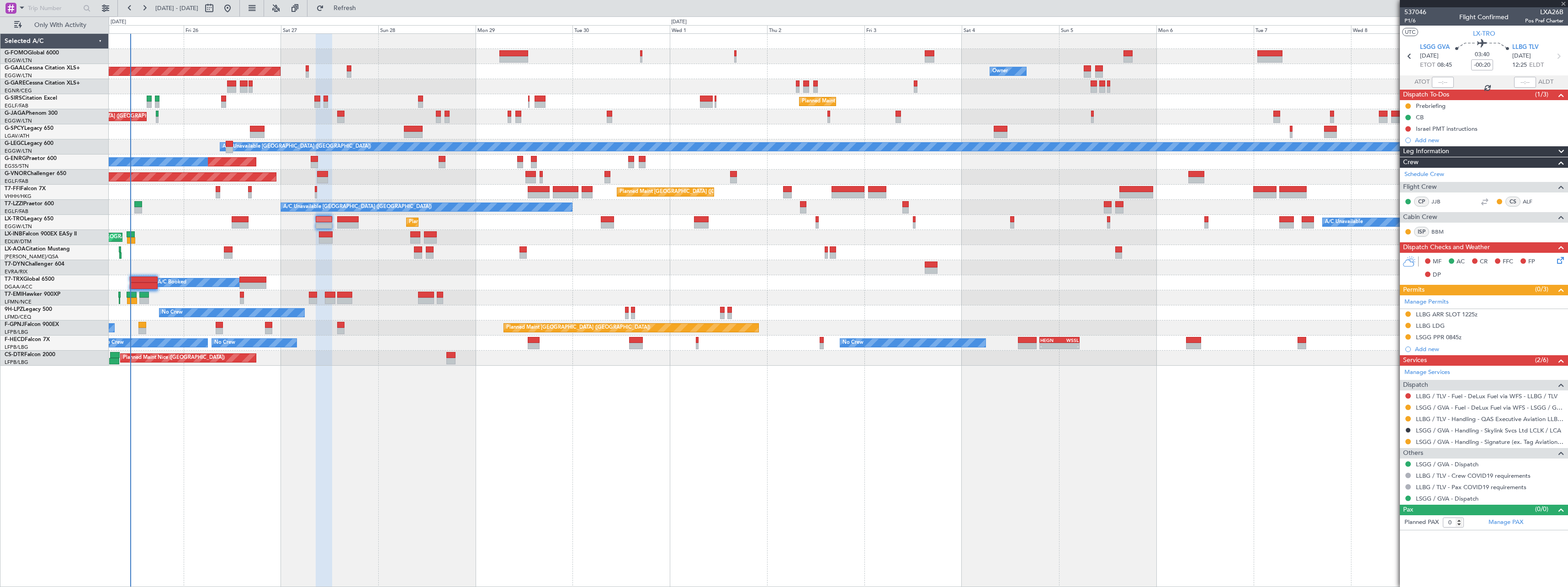
type input "+00:15"
type input "2"
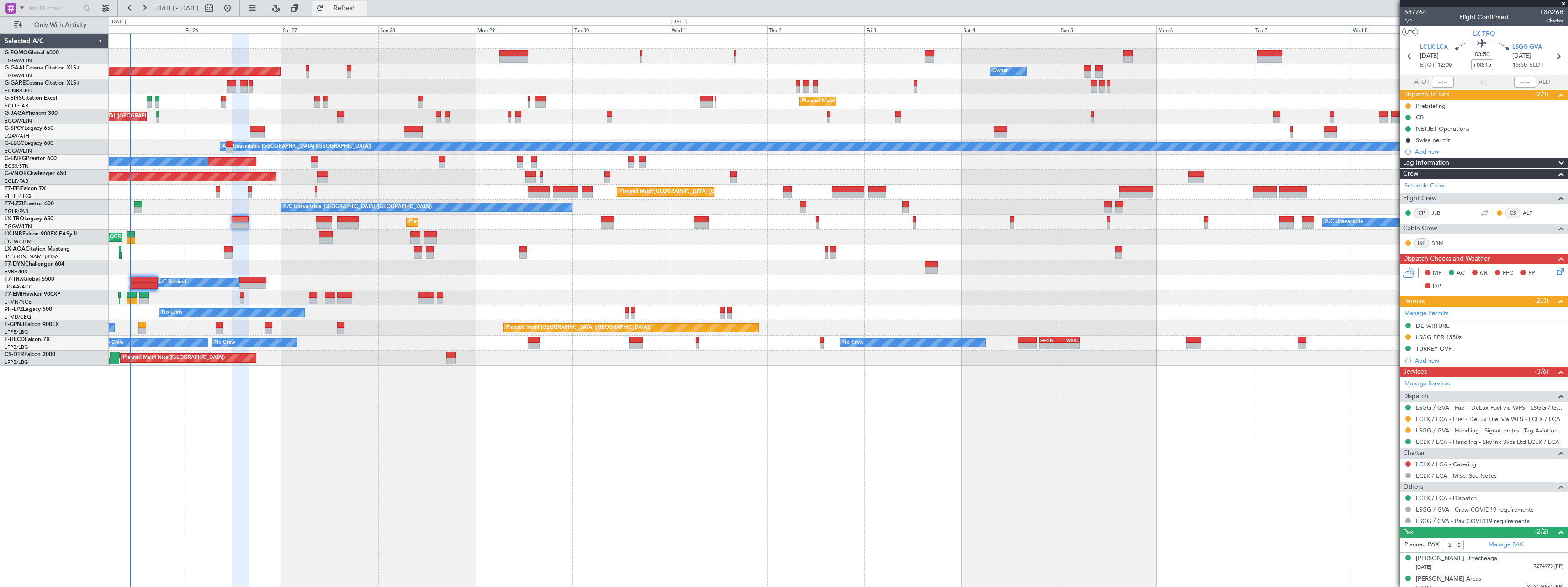
click at [365, 8] on span "Refresh" at bounding box center [345, 8] width 39 height 7
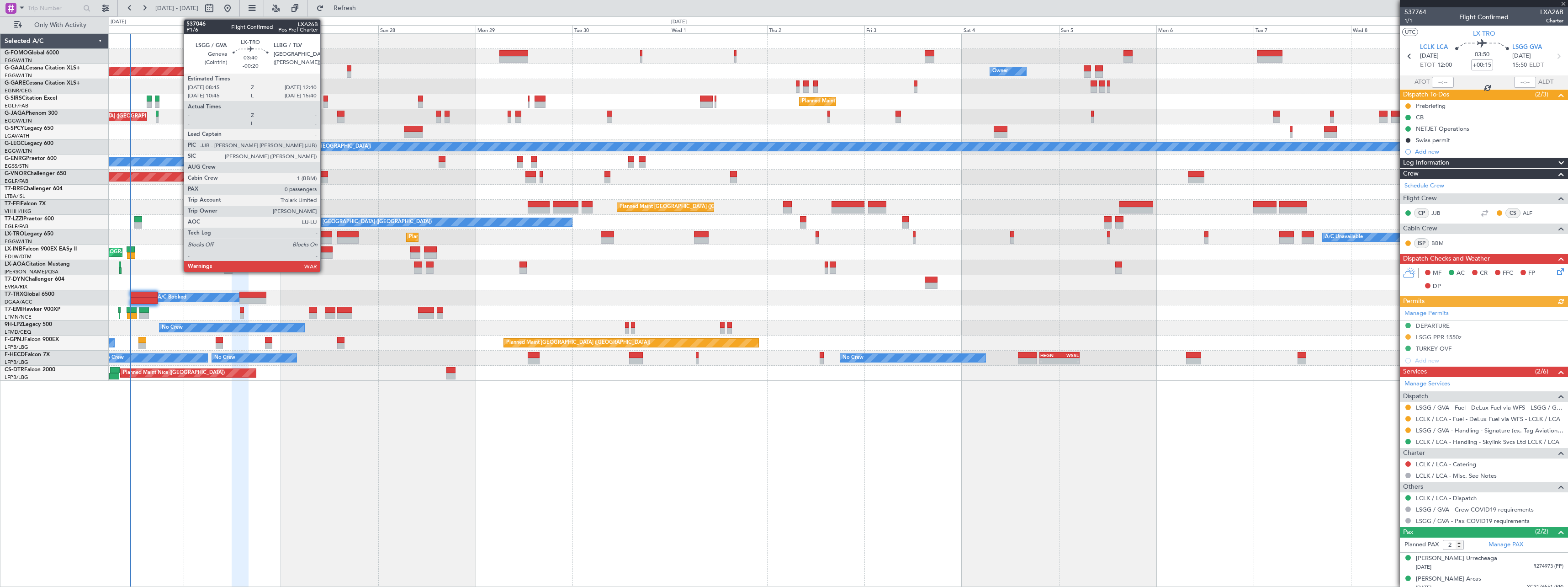
click at [324, 236] on div at bounding box center [323, 235] width 16 height 7
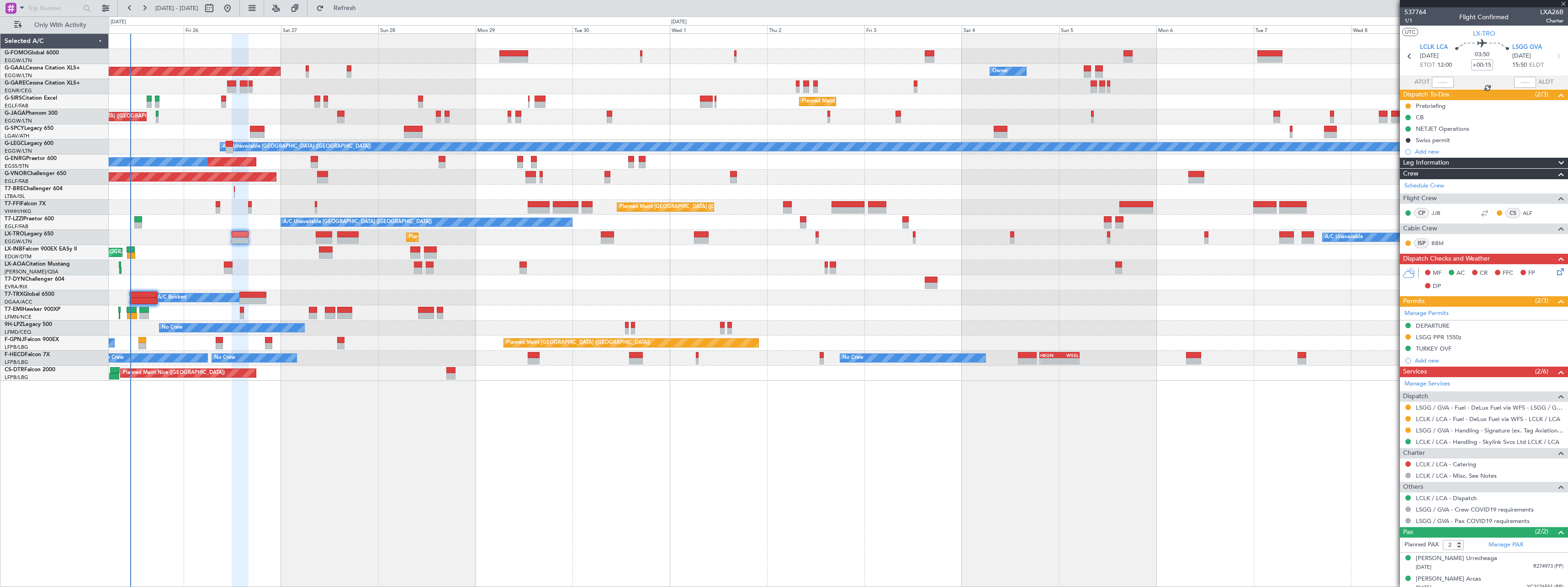
type input "-00:20"
type input "0"
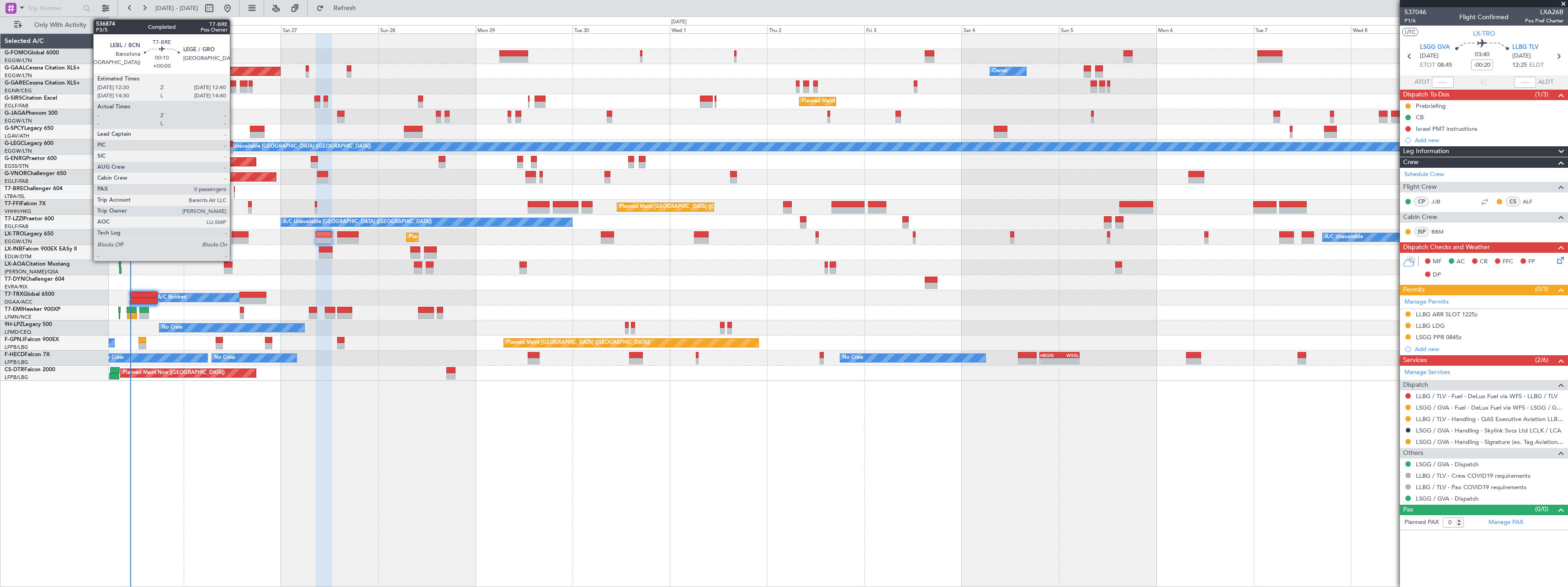
click at [234, 190] on div at bounding box center [234, 190] width 1 height 7
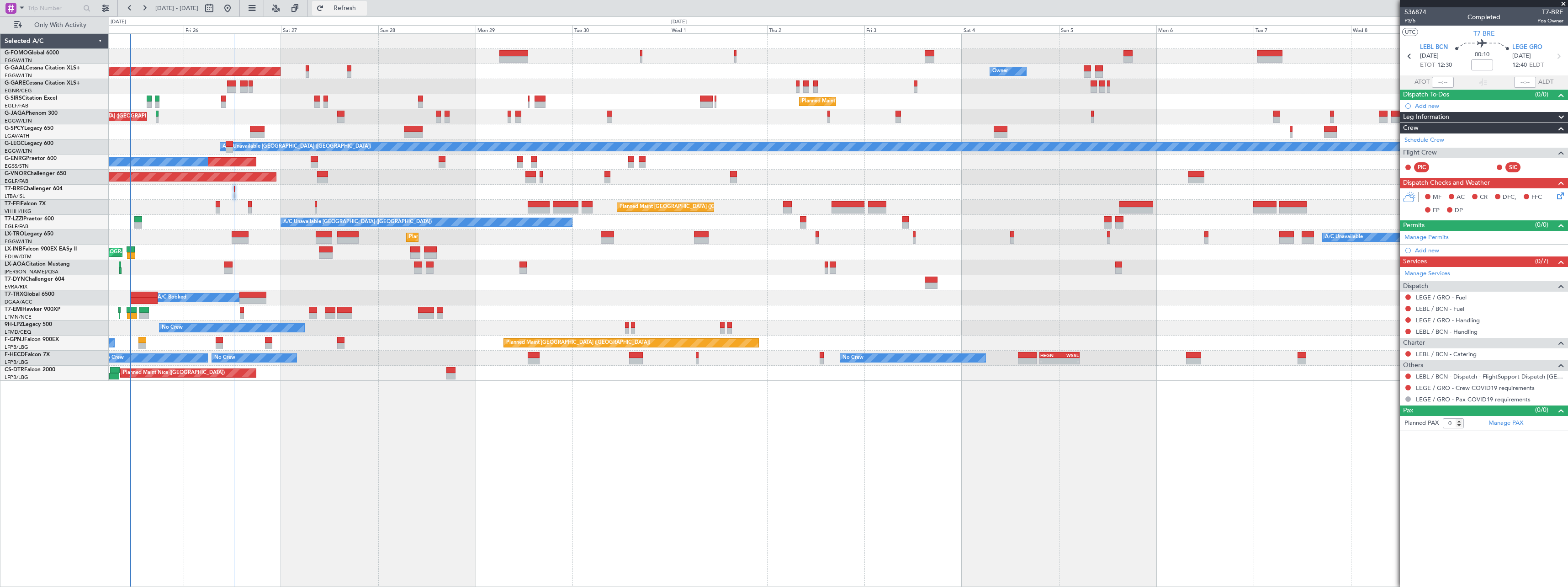
click at [365, 8] on span "Refresh" at bounding box center [345, 8] width 39 height 7
